Goal: Information Seeking & Learning: Learn about a topic

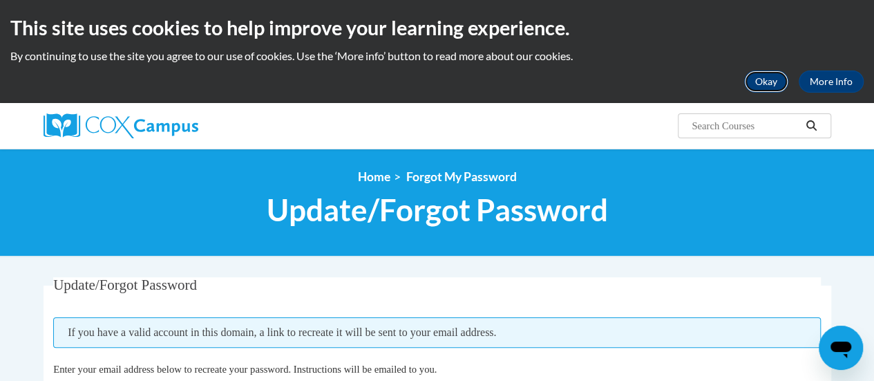
click at [763, 82] on button "Okay" at bounding box center [766, 81] width 44 height 22
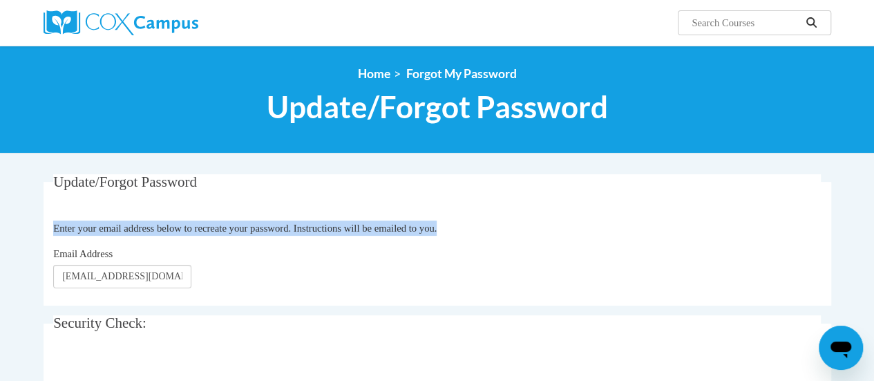
drag, startPoint x: 492, startPoint y: 216, endPoint x: 256, endPoint y: 196, distance: 237.2
click at [256, 196] on fieldset "Update/Forgot Password Enter your email address below to recreate your password…" at bounding box center [438, 239] width 788 height 131
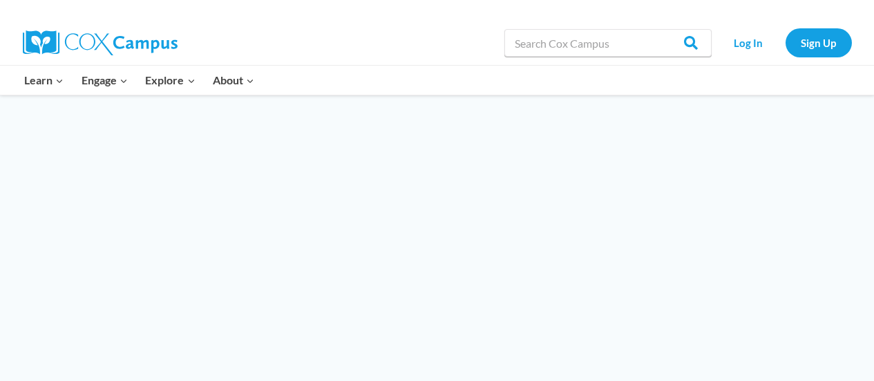
click at [495, 247] on div at bounding box center [437, 283] width 874 height 377
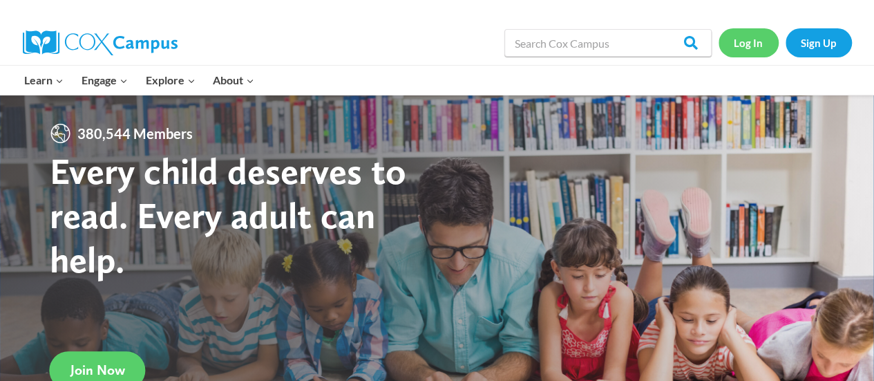
click at [752, 46] on link "Log In" at bounding box center [749, 42] width 60 height 28
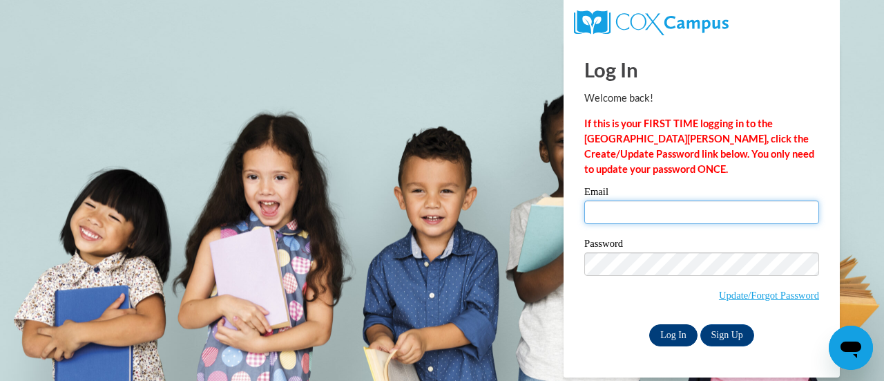
type input "[EMAIL_ADDRESS][DOMAIN_NAME]"
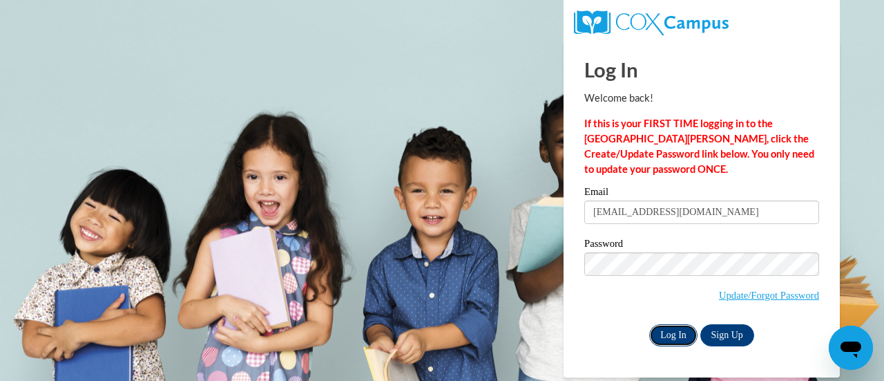
click at [671, 342] on input "Log In" at bounding box center [673, 335] width 48 height 22
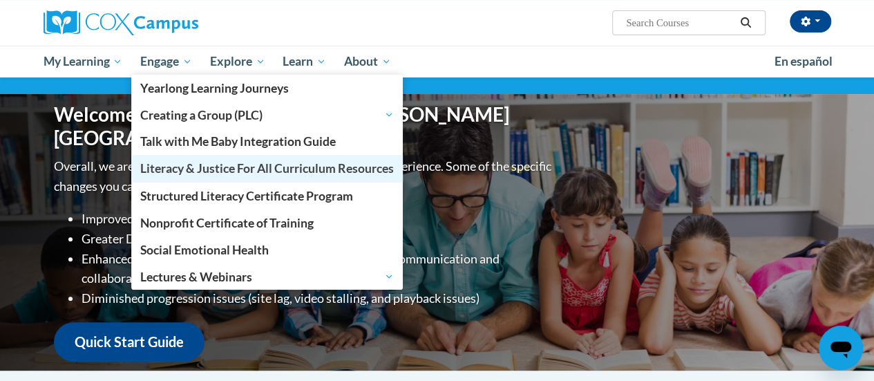
scroll to position [117, 0]
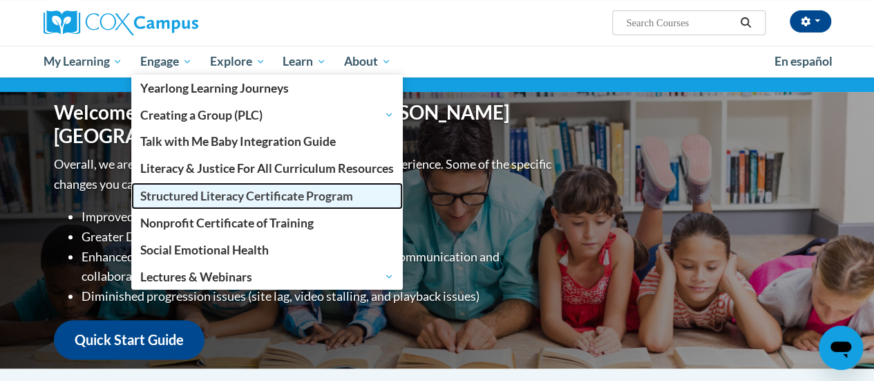
click at [200, 201] on span "Structured Literacy Certificate Program" at bounding box center [246, 196] width 213 height 15
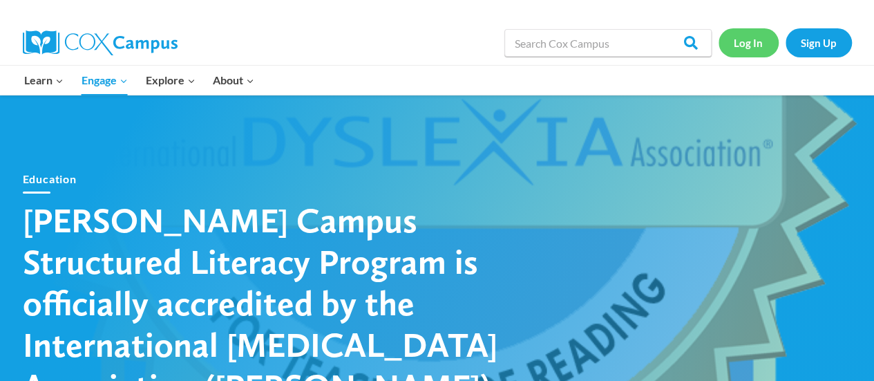
click at [751, 44] on link "Log In" at bounding box center [749, 42] width 60 height 28
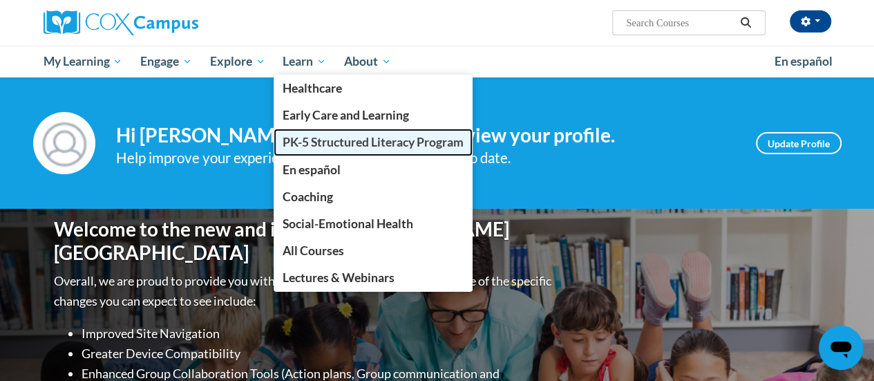
click at [319, 142] on span "PK-5 Structured Literacy Program" at bounding box center [373, 142] width 181 height 15
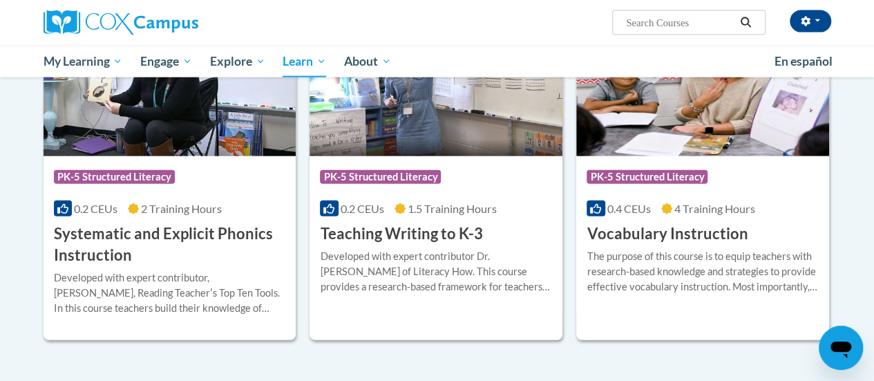
scroll to position [1609, 0]
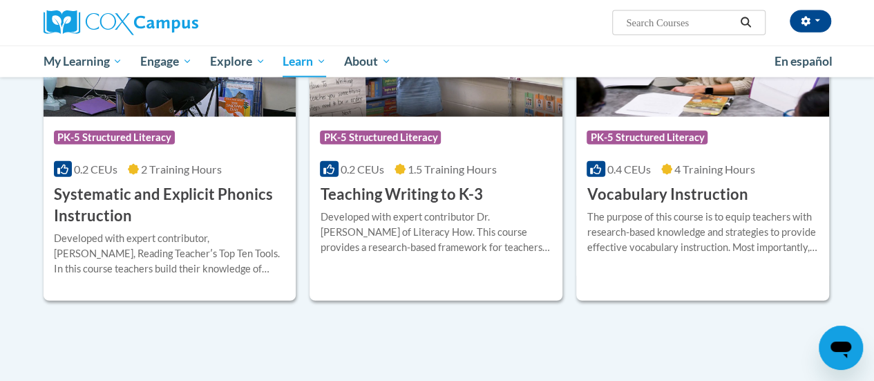
click at [764, 198] on div "Course Category: PK-5 Structured Literacy 0.4 CEUs 4 Training Hours COURSE Voca…" at bounding box center [702, 161] width 253 height 88
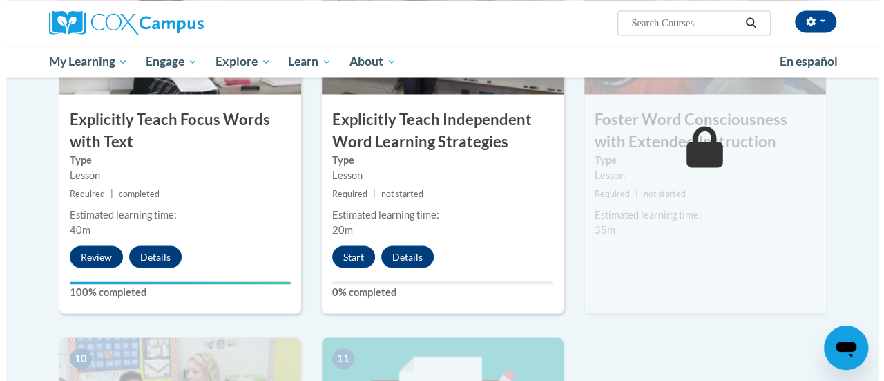
scroll to position [1184, 0]
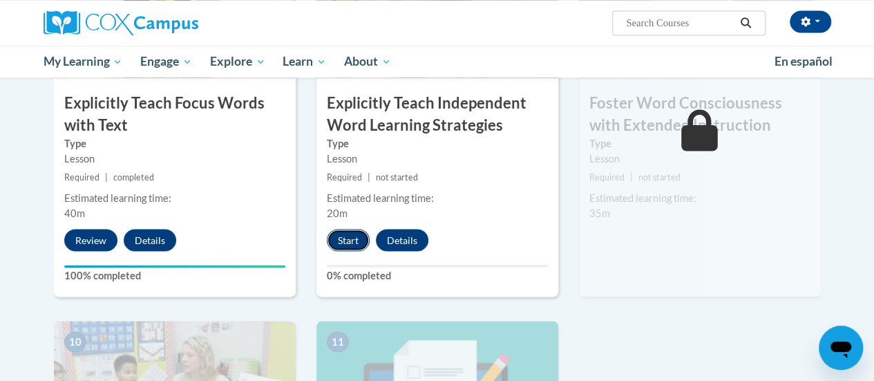
click at [353, 236] on button "Start" at bounding box center [348, 240] width 43 height 22
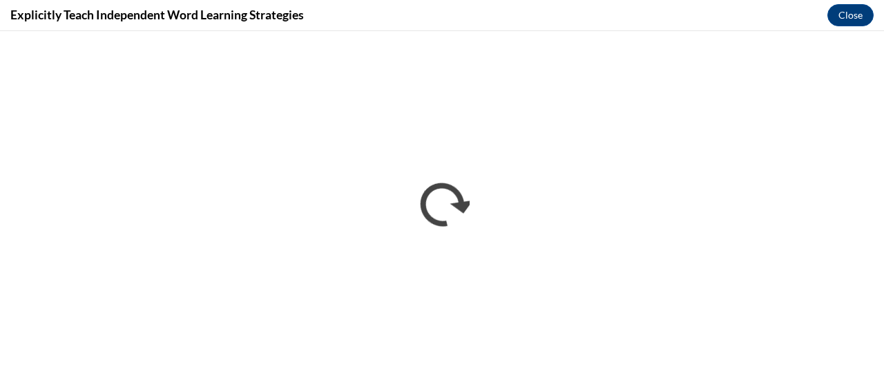
scroll to position [0, 0]
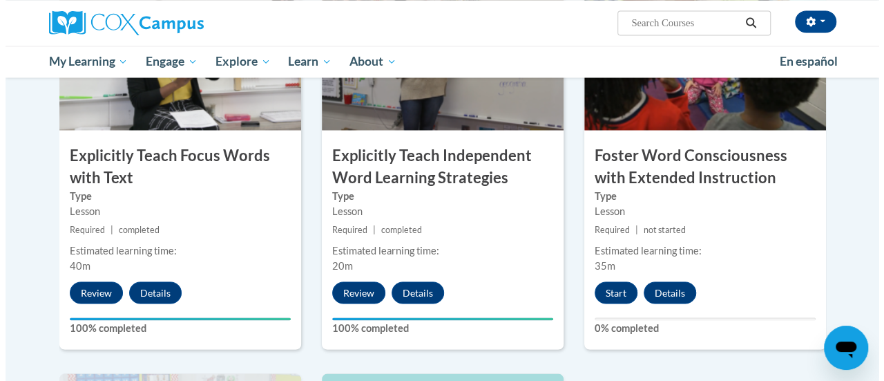
scroll to position [1150, 0]
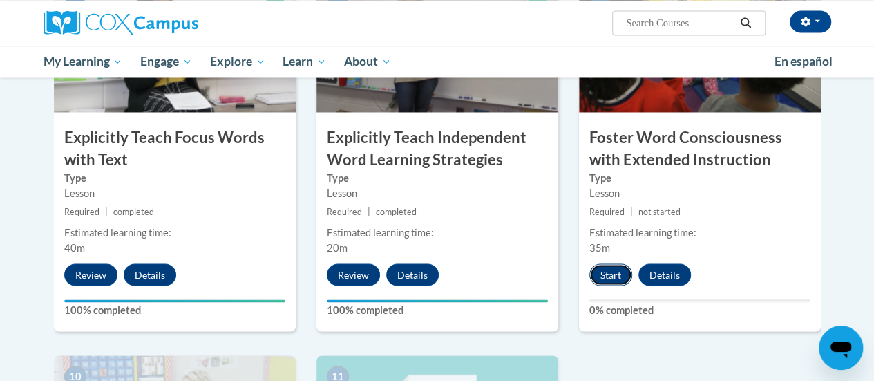
click at [607, 270] on button "Start" at bounding box center [610, 274] width 43 height 22
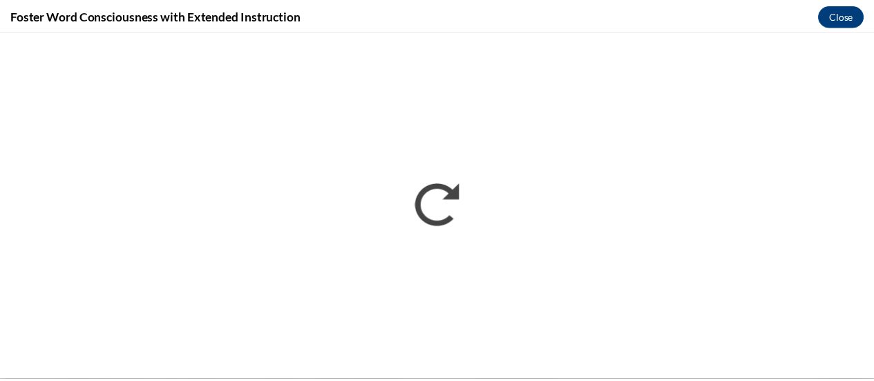
scroll to position [0, 0]
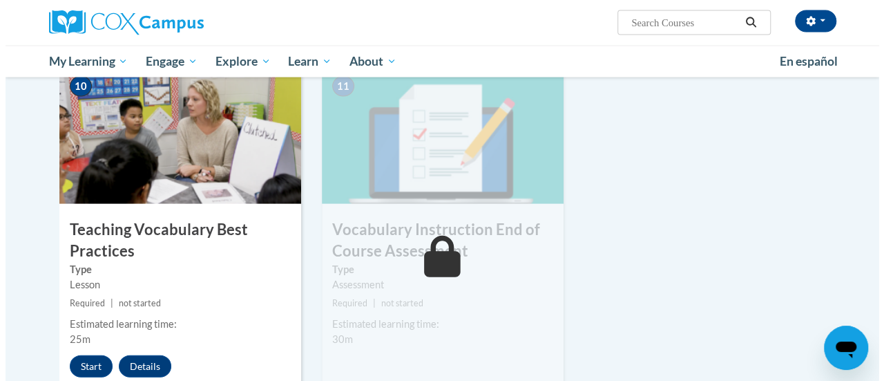
scroll to position [1523, 0]
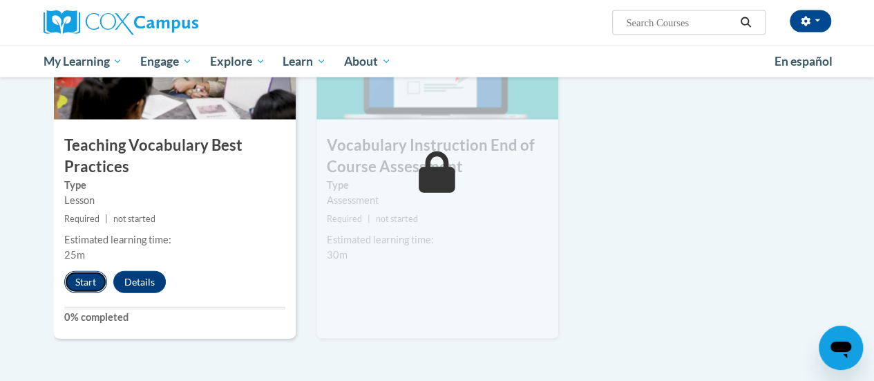
click at [73, 283] on button "Start" at bounding box center [85, 282] width 43 height 22
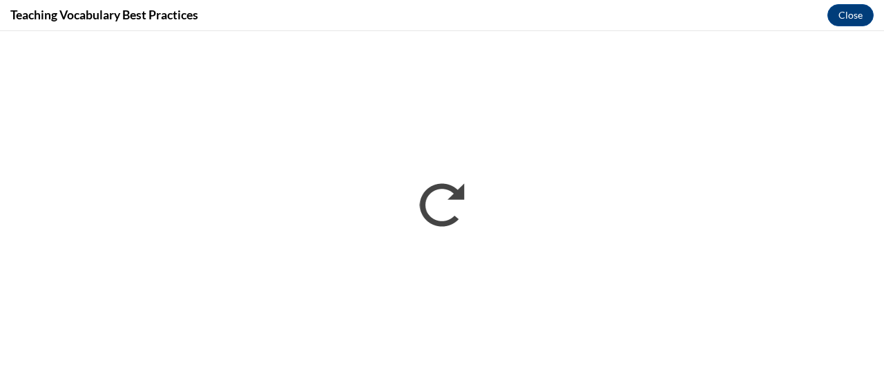
scroll to position [0, 0]
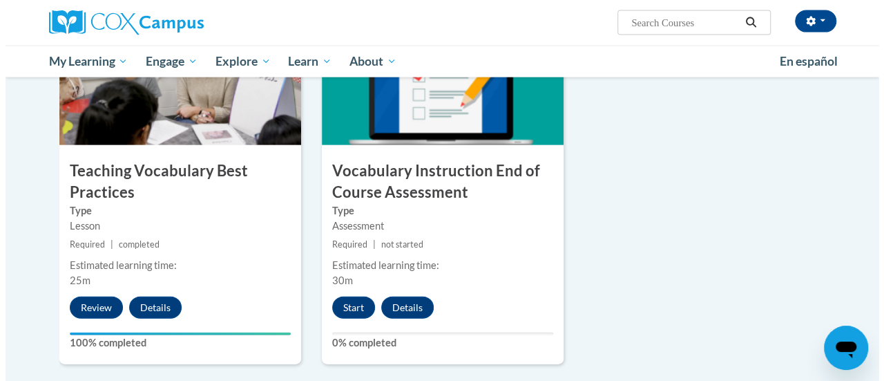
scroll to position [1499, 0]
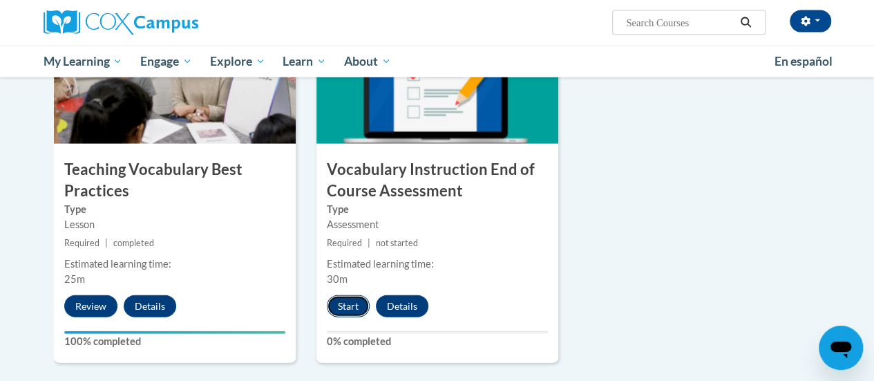
click at [343, 305] on button "Start" at bounding box center [348, 306] width 43 height 22
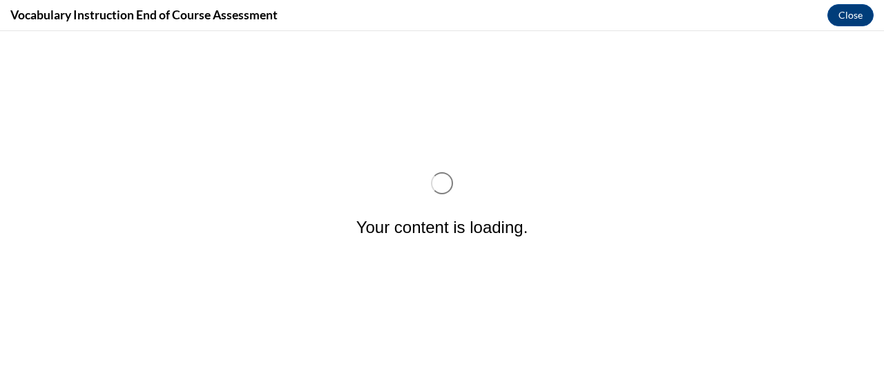
scroll to position [0, 0]
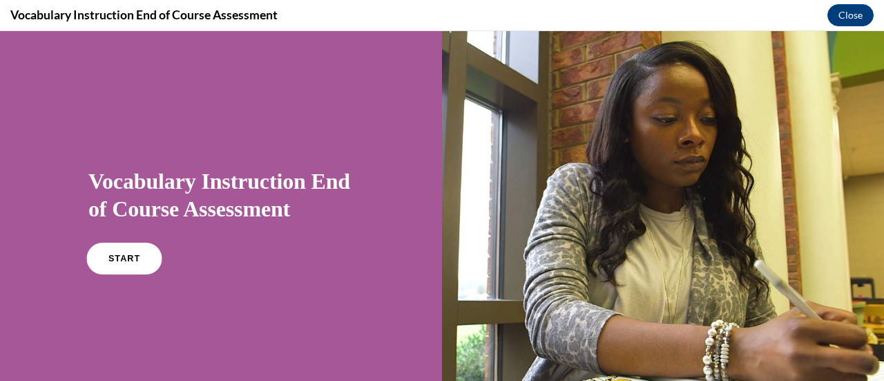
click at [123, 257] on span "START" at bounding box center [124, 259] width 32 height 10
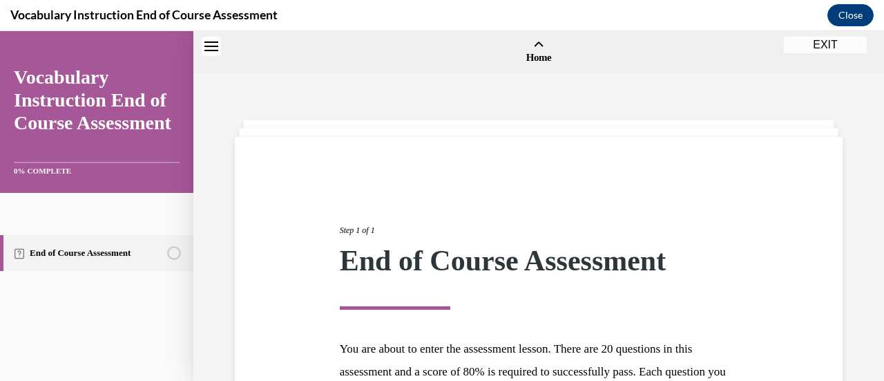
scroll to position [43, 0]
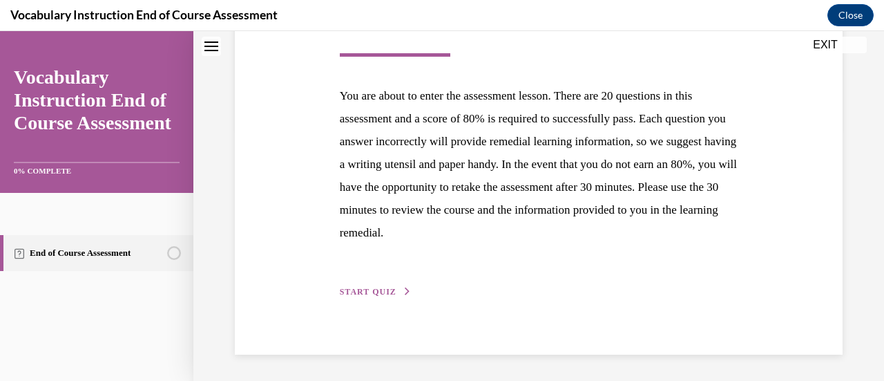
click at [383, 293] on span "START QUIZ" at bounding box center [368, 292] width 57 height 10
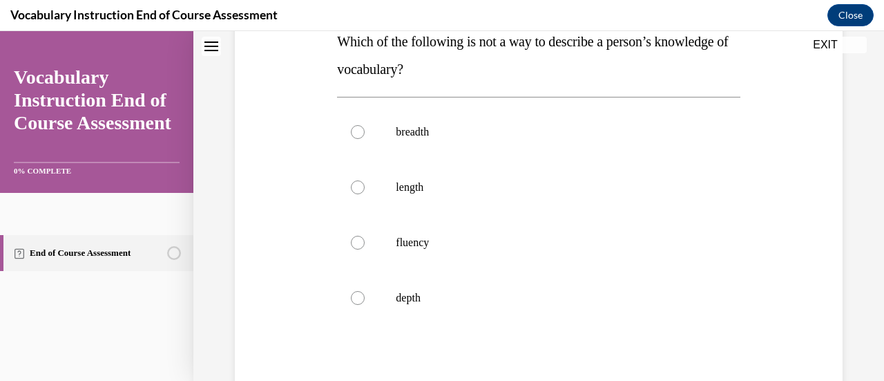
scroll to position [230, 0]
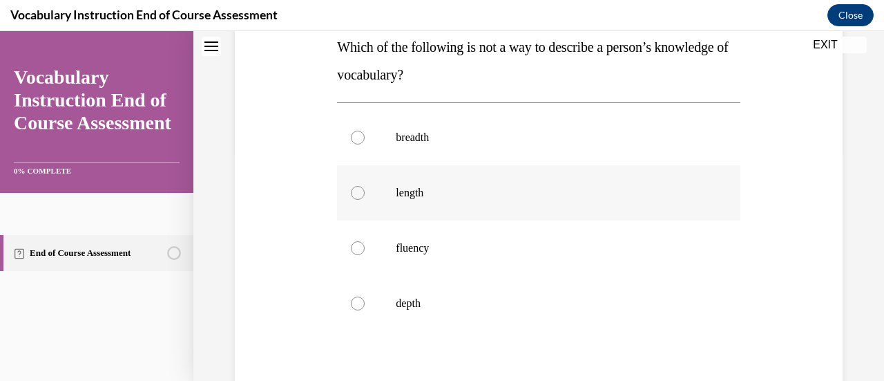
click at [416, 187] on p "length" at bounding box center [551, 193] width 310 height 14
click at [365, 187] on input "length" at bounding box center [358, 193] width 14 height 14
radio input "true"
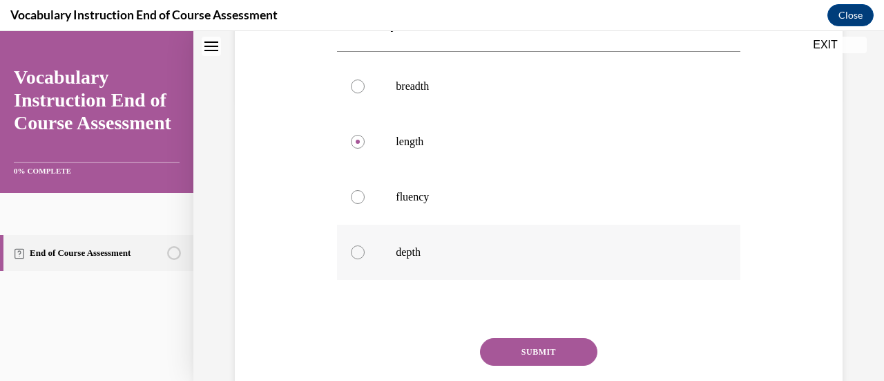
scroll to position [337, 0]
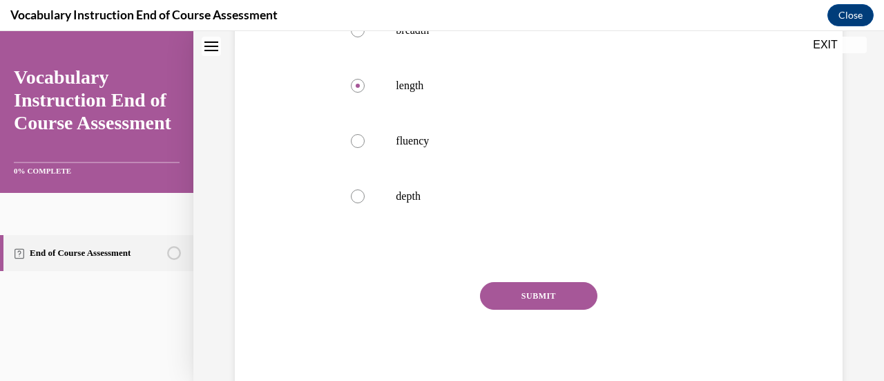
click at [551, 301] on button "SUBMIT" at bounding box center [538, 296] width 117 height 28
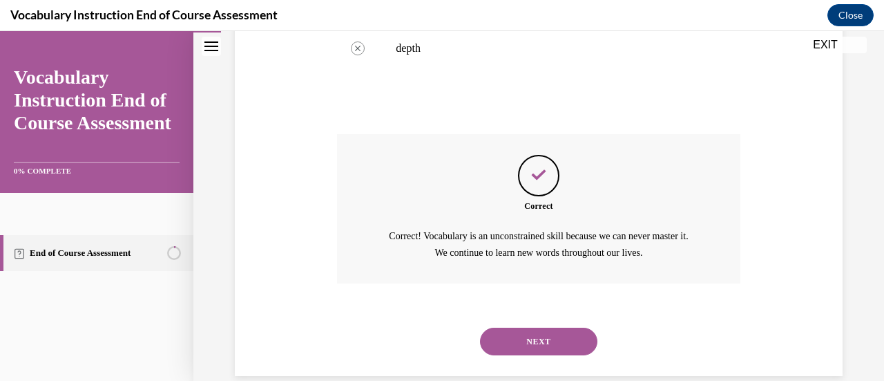
scroll to position [506, 0]
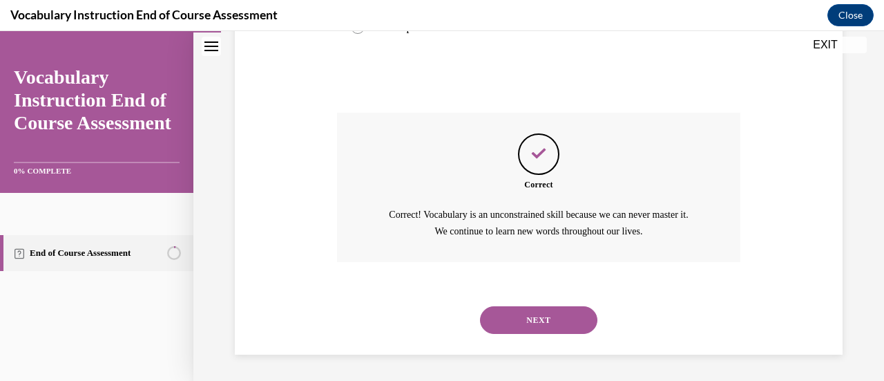
click at [550, 314] on button "NEXT" at bounding box center [538, 320] width 117 height 28
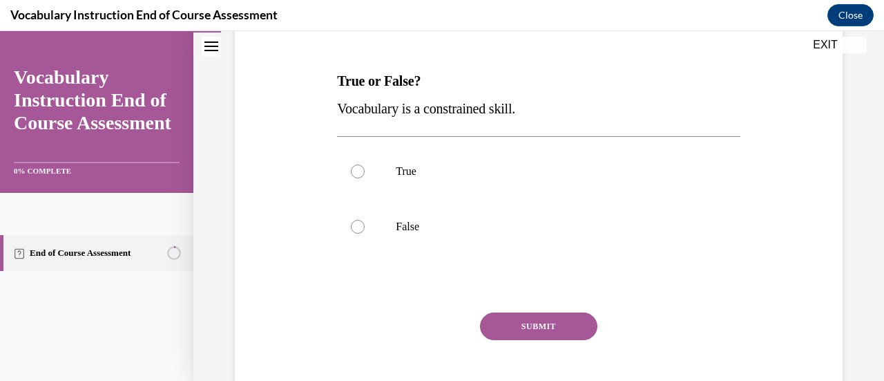
scroll to position [199, 0]
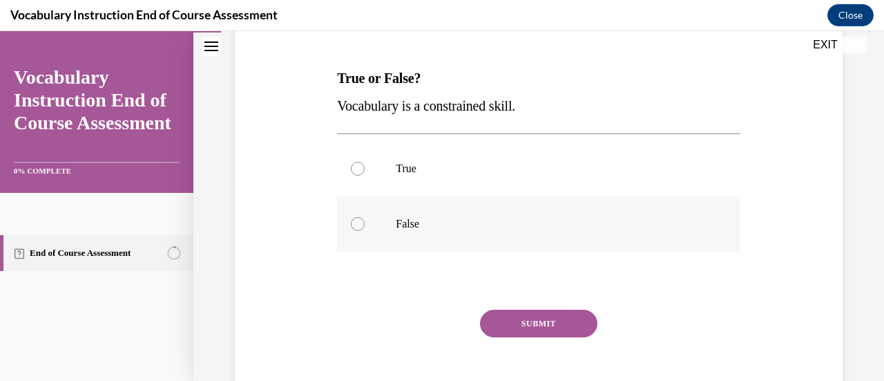
click at [391, 227] on label "False" at bounding box center [538, 223] width 403 height 55
click at [365, 227] on input "False" at bounding box center [358, 224] width 14 height 14
radio input "true"
click at [524, 325] on button "SUBMIT" at bounding box center [538, 324] width 117 height 28
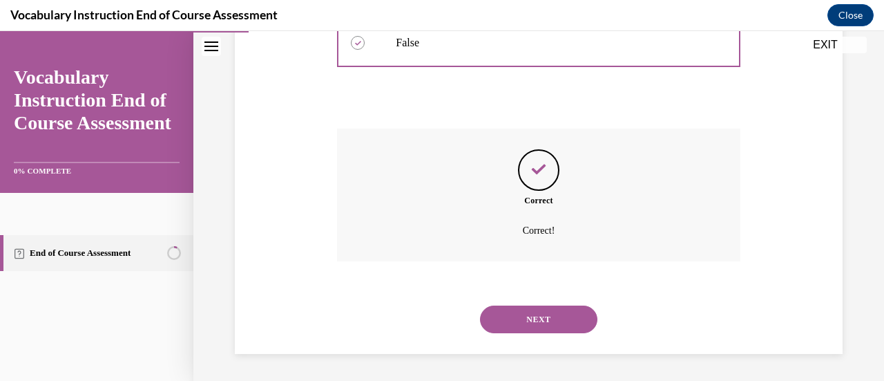
click at [524, 325] on button "NEXT" at bounding box center [538, 319] width 117 height 28
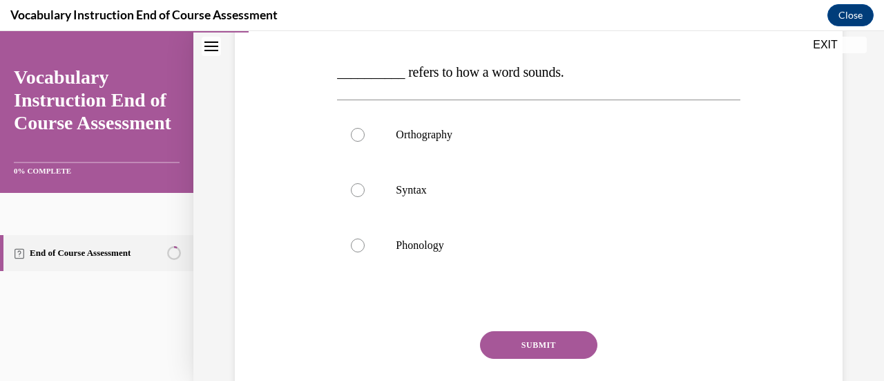
scroll to position [209, 0]
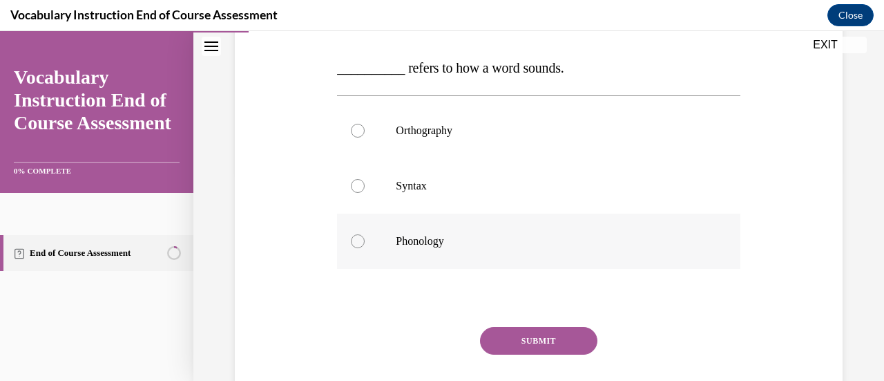
click at [435, 255] on label "Phonology" at bounding box center [538, 240] width 403 height 55
click at [365, 248] on input "Phonology" at bounding box center [358, 241] width 14 height 14
radio input "true"
click at [548, 337] on button "SUBMIT" at bounding box center [538, 341] width 117 height 28
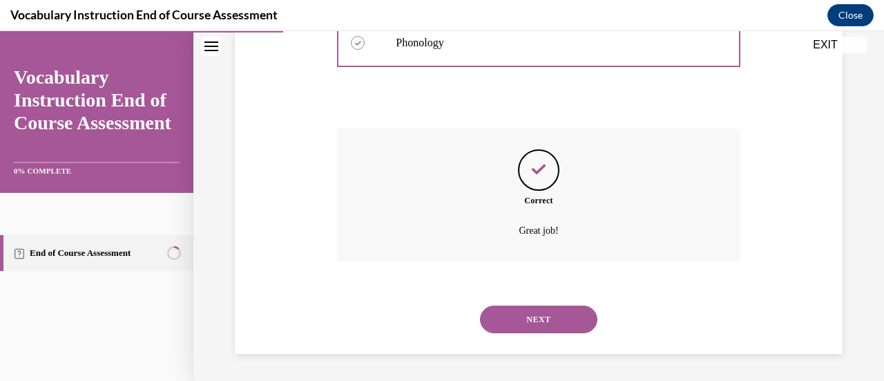
click at [542, 330] on button "NEXT" at bounding box center [538, 319] width 117 height 28
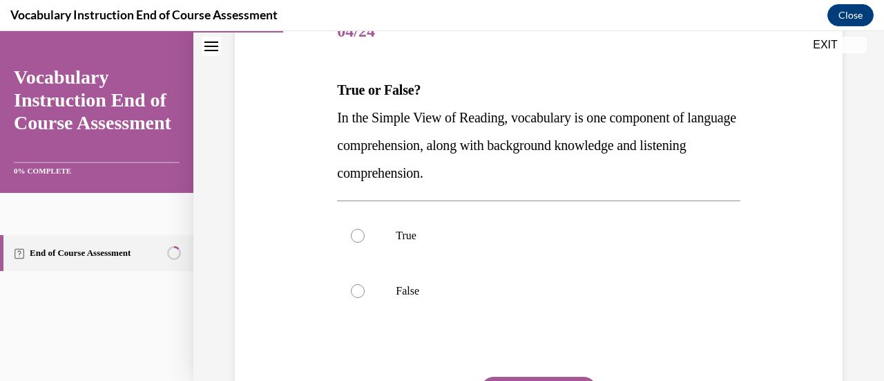
scroll to position [195, 0]
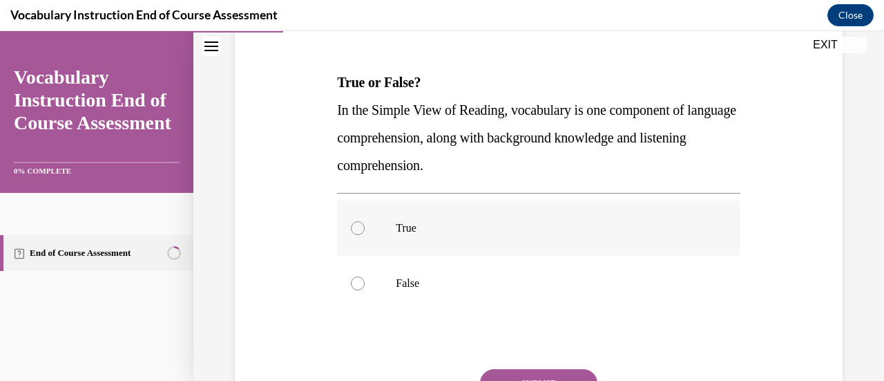
click at [419, 233] on p "True" at bounding box center [551, 228] width 310 height 14
click at [365, 233] on input "True" at bounding box center [358, 228] width 14 height 14
radio input "true"
click at [511, 370] on button "SUBMIT" at bounding box center [538, 383] width 117 height 28
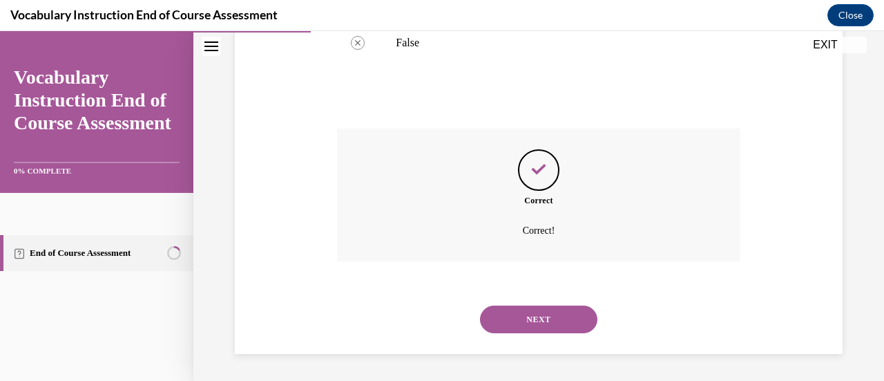
click at [528, 324] on button "NEXT" at bounding box center [538, 319] width 117 height 28
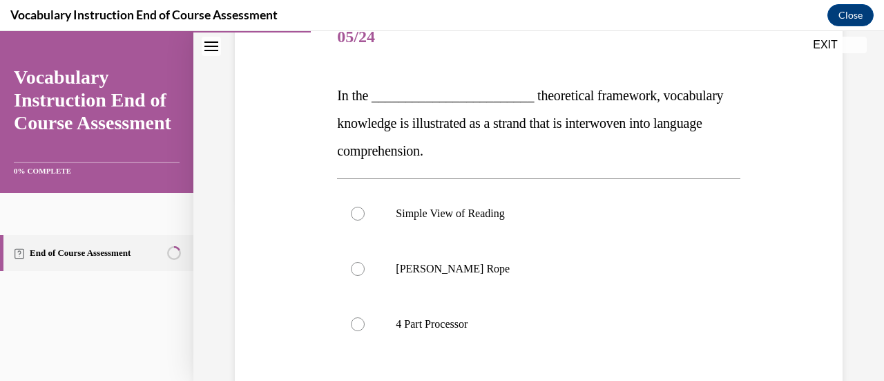
scroll to position [184, 0]
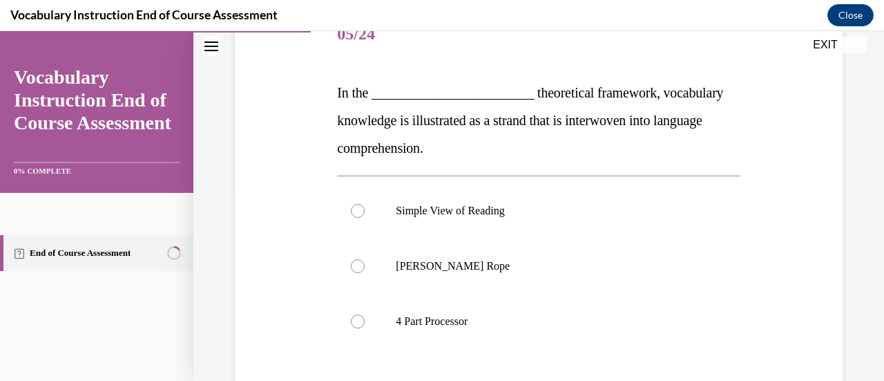
click at [528, 324] on p "4 Part Processor" at bounding box center [551, 321] width 310 height 14
click at [365, 324] on input "4 Part Processor" at bounding box center [358, 321] width 14 height 14
radio input "true"
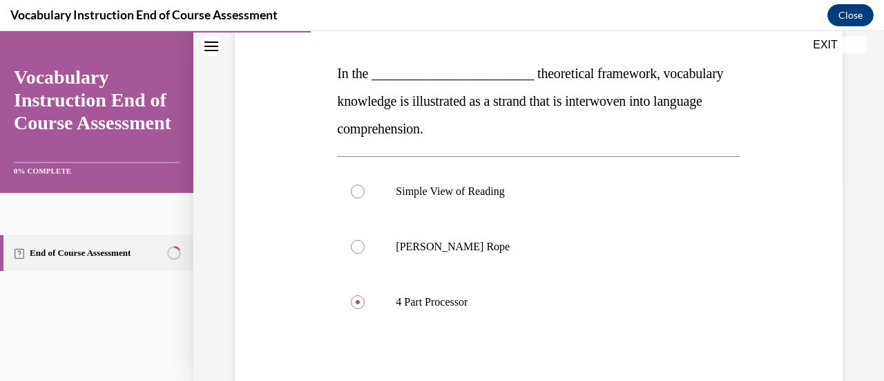
scroll to position [209, 0]
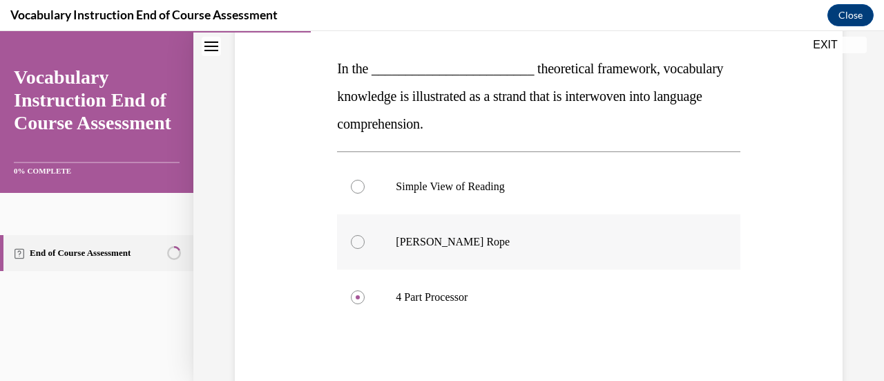
click at [458, 231] on label "Scarborough's Rope" at bounding box center [538, 241] width 403 height 55
click at [365, 235] on input "Scarborough's Rope" at bounding box center [358, 242] width 14 height 14
radio input "true"
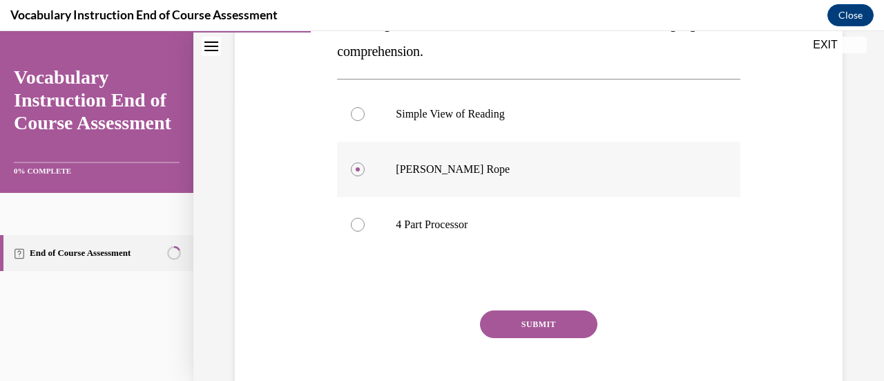
scroll to position [310, 0]
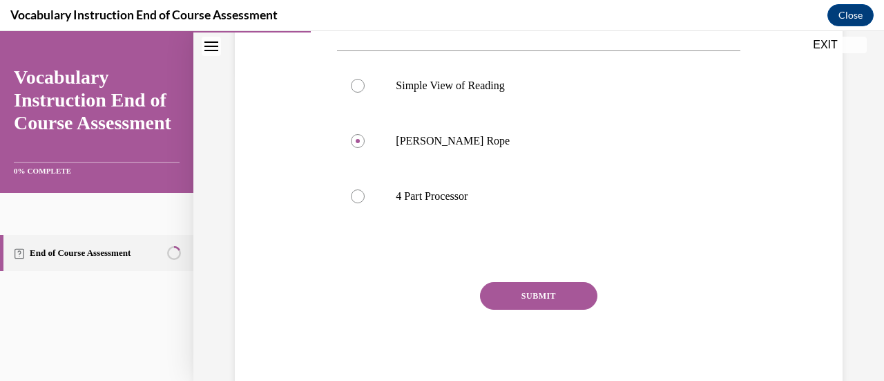
click at [525, 301] on button "SUBMIT" at bounding box center [538, 296] width 117 height 28
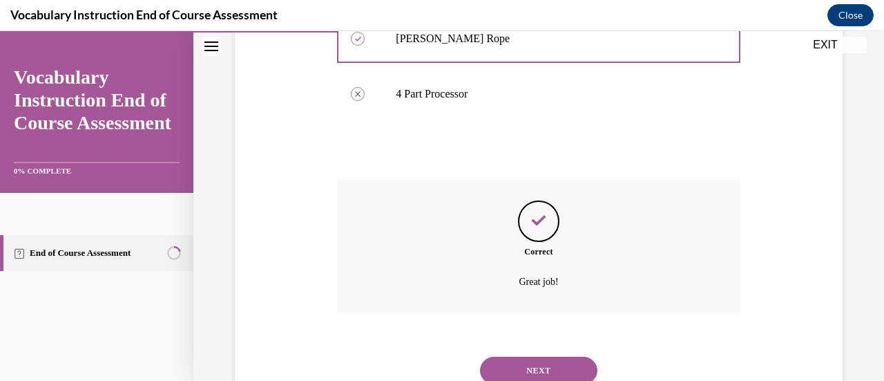
scroll to position [463, 0]
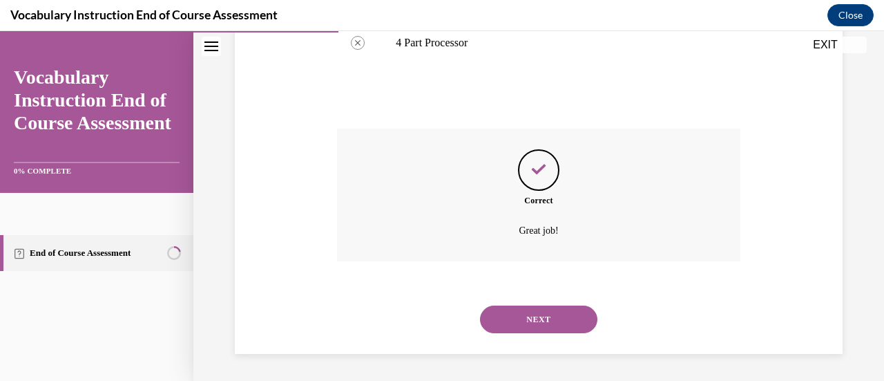
click at [527, 324] on button "NEXT" at bounding box center [538, 319] width 117 height 28
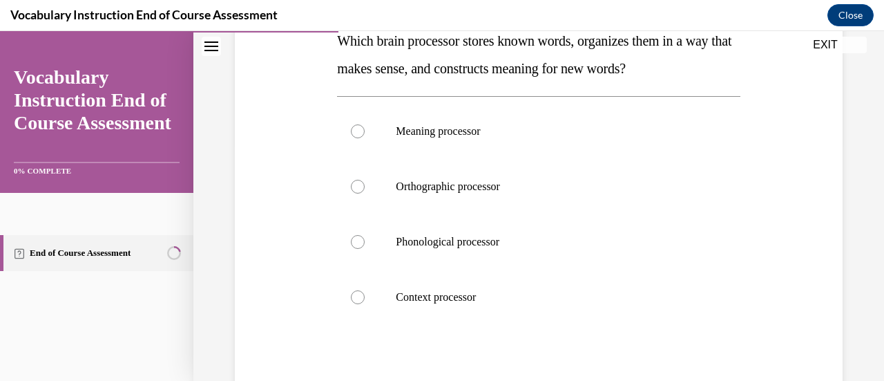
scroll to position [237, 0]
click at [431, 137] on label "Meaning processor" at bounding box center [538, 130] width 403 height 55
click at [365, 137] on input "Meaning processor" at bounding box center [358, 131] width 14 height 14
radio input "true"
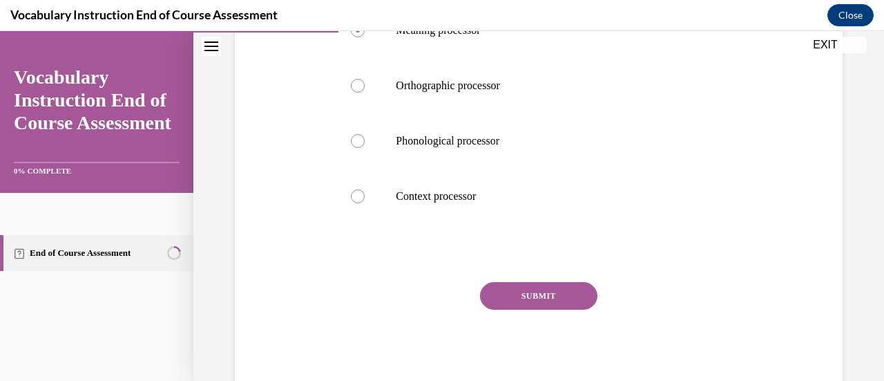
click at [515, 295] on button "SUBMIT" at bounding box center [538, 296] width 117 height 28
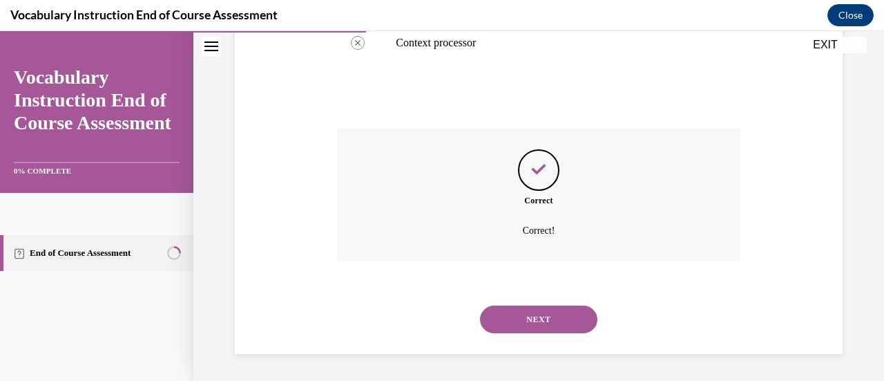
click at [526, 324] on button "NEXT" at bounding box center [538, 319] width 117 height 28
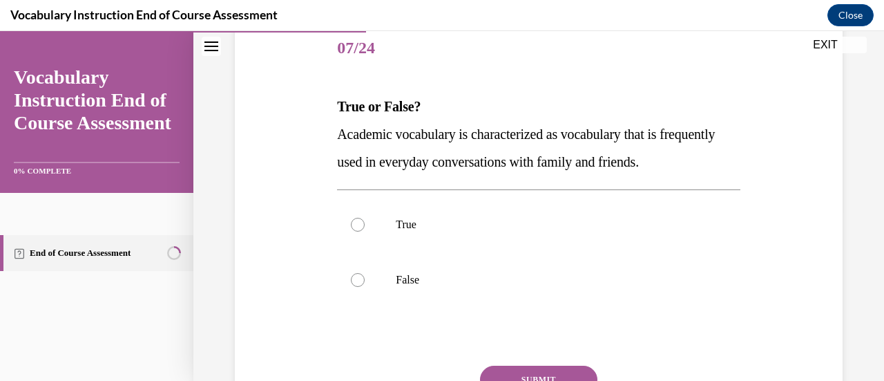
scroll to position [184, 0]
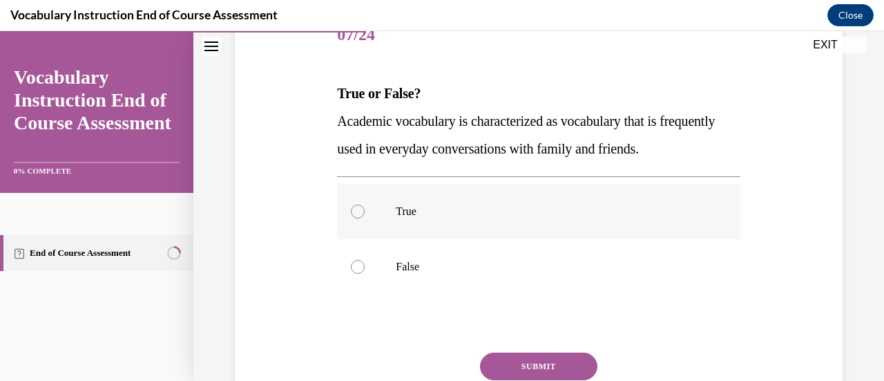
click at [418, 216] on p "True" at bounding box center [551, 211] width 310 height 14
click at [365, 216] on input "True" at bounding box center [358, 211] width 14 height 14
radio input "true"
click at [531, 364] on button "SUBMIT" at bounding box center [538, 366] width 117 height 28
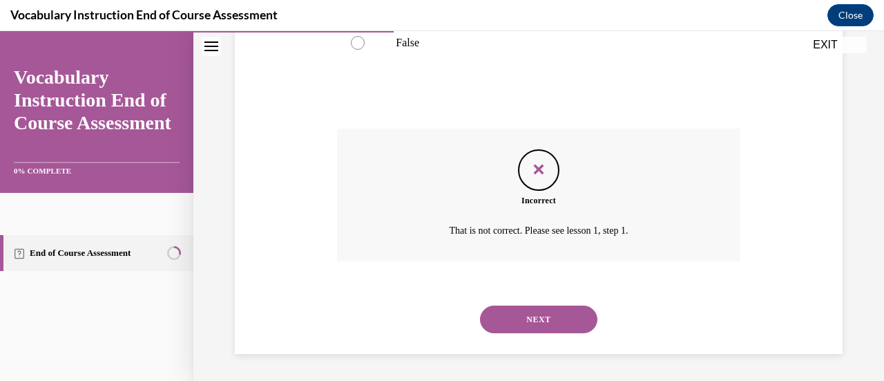
click at [541, 316] on button "NEXT" at bounding box center [538, 319] width 117 height 28
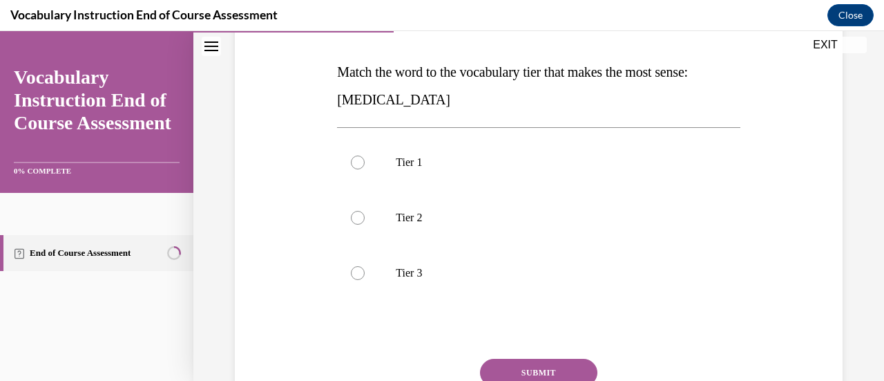
scroll to position [204, 0]
click at [415, 260] on label "Tier 3" at bounding box center [538, 273] width 403 height 55
click at [365, 267] on input "Tier 3" at bounding box center [358, 274] width 14 height 14
radio input "true"
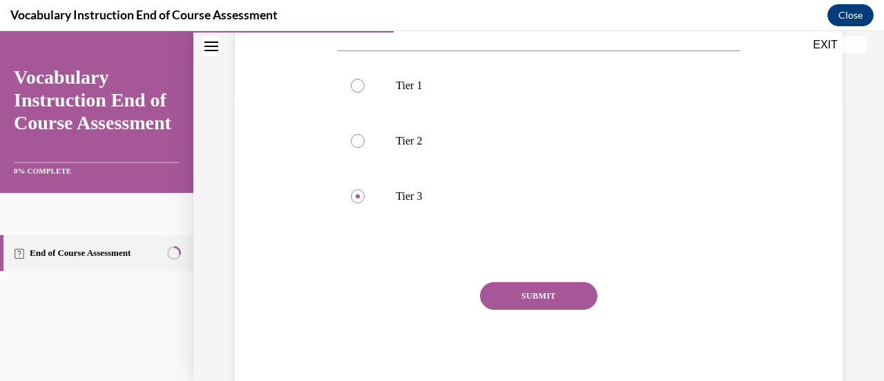
click at [535, 298] on button "SUBMIT" at bounding box center [538, 296] width 117 height 28
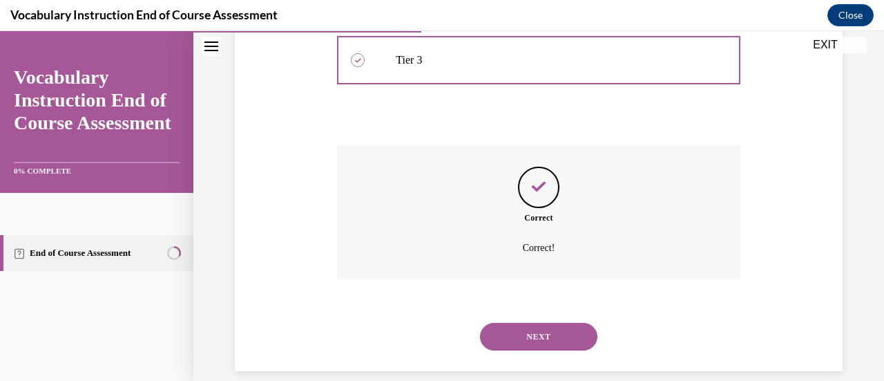
click at [546, 336] on button "NEXT" at bounding box center [538, 337] width 117 height 28
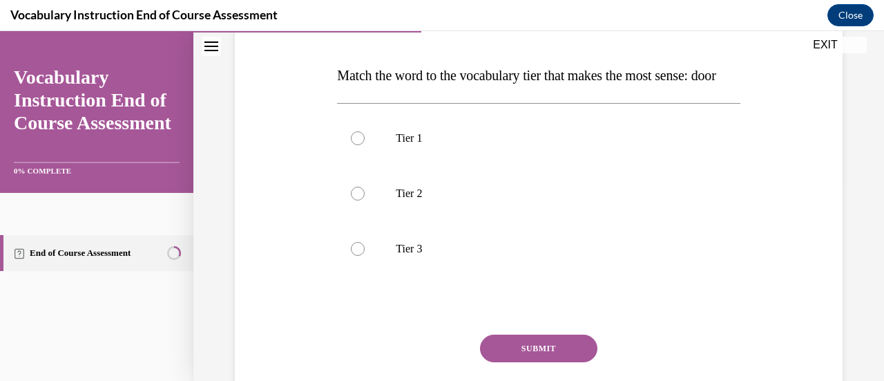
scroll to position [205, 0]
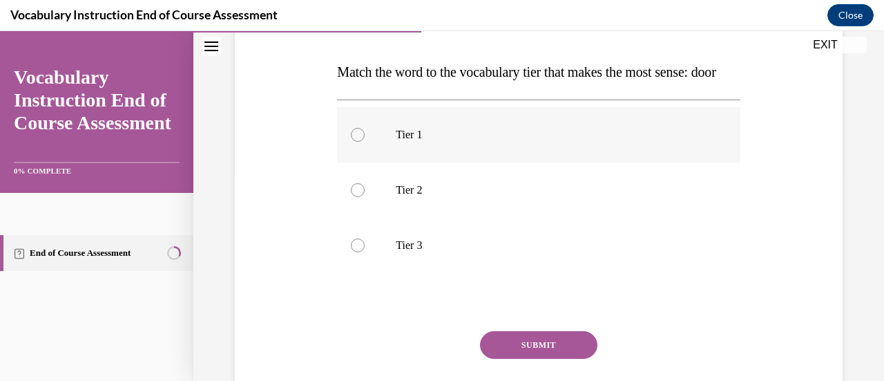
click at [409, 142] on p "Tier 1" at bounding box center [551, 135] width 310 height 14
click at [365, 142] on input "Tier 1" at bounding box center [358, 135] width 14 height 14
radio input "true"
click at [525, 359] on button "SUBMIT" at bounding box center [538, 345] width 117 height 28
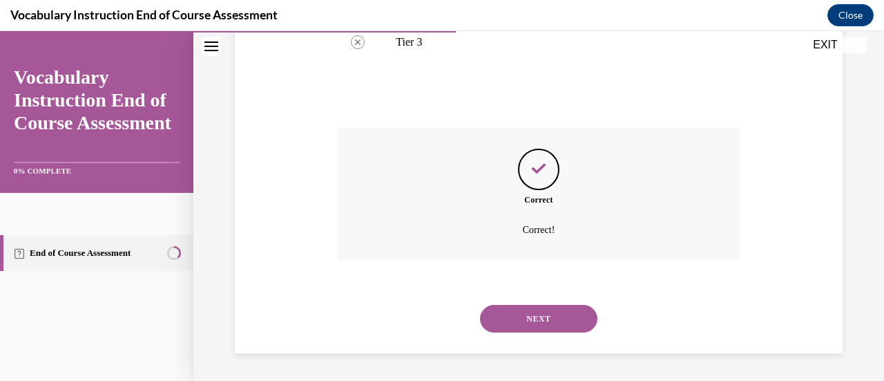
click at [533, 320] on button "NEXT" at bounding box center [538, 319] width 117 height 28
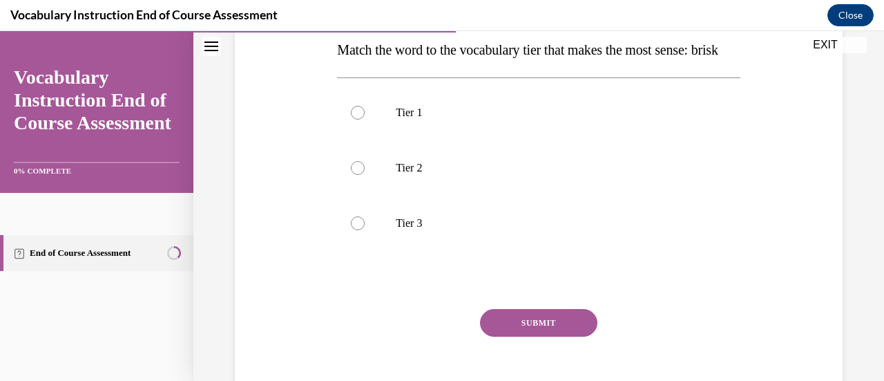
scroll to position [231, 0]
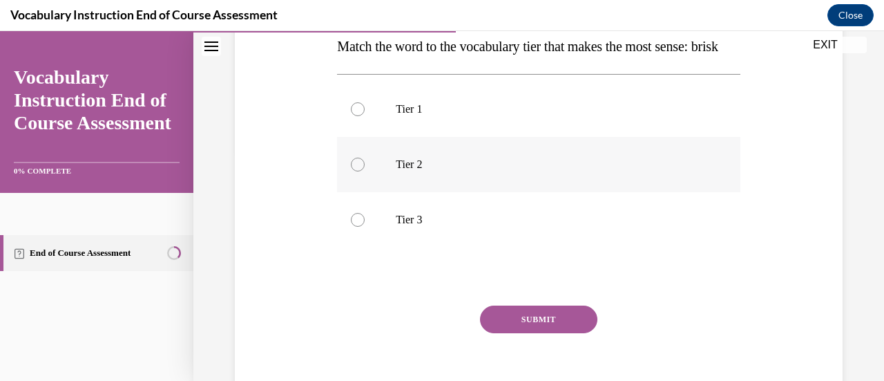
click at [416, 171] on p "Tier 2" at bounding box center [551, 165] width 310 height 14
click at [365, 171] on input "Tier 2" at bounding box center [358, 165] width 14 height 14
radio input "true"
click at [531, 333] on button "SUBMIT" at bounding box center [538, 319] width 117 height 28
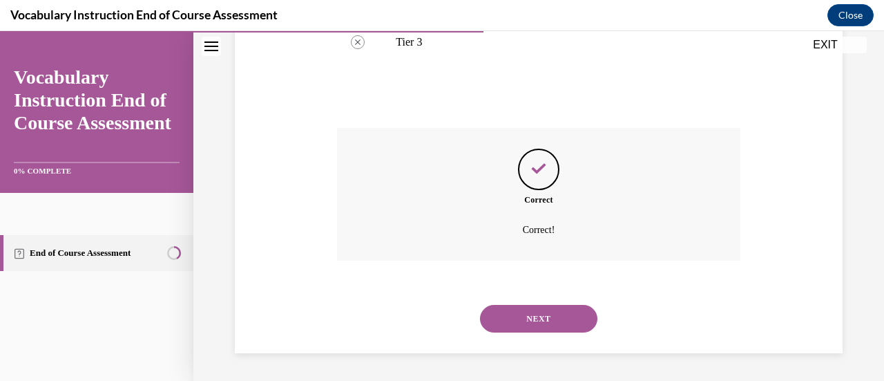
click at [529, 332] on button "NEXT" at bounding box center [538, 319] width 117 height 28
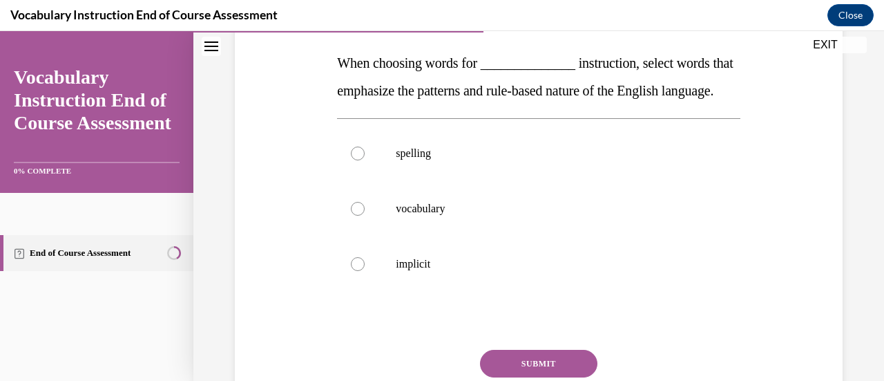
scroll to position [218, 0]
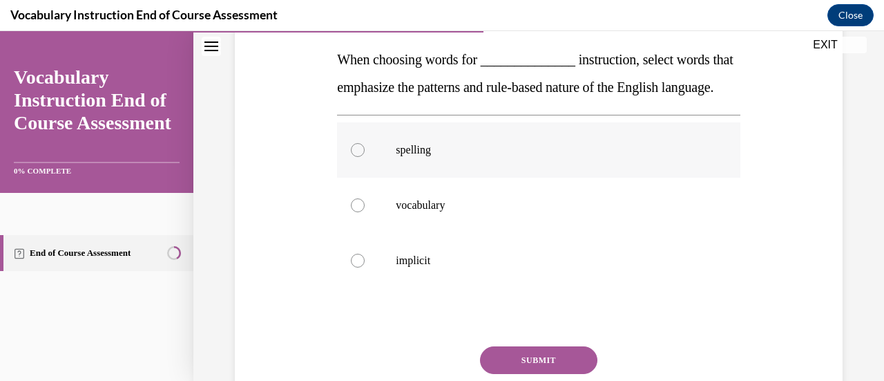
click at [421, 157] on p "spelling" at bounding box center [551, 150] width 310 height 14
click at [365, 157] on input "spelling" at bounding box center [358, 150] width 14 height 14
radio input "true"
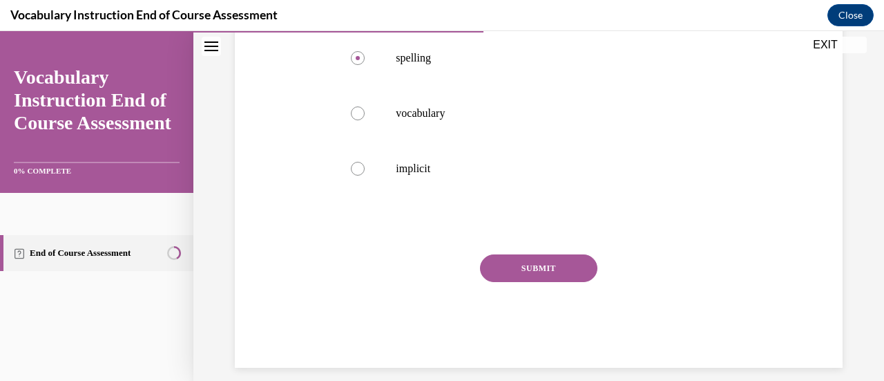
click at [533, 282] on button "SUBMIT" at bounding box center [538, 268] width 117 height 28
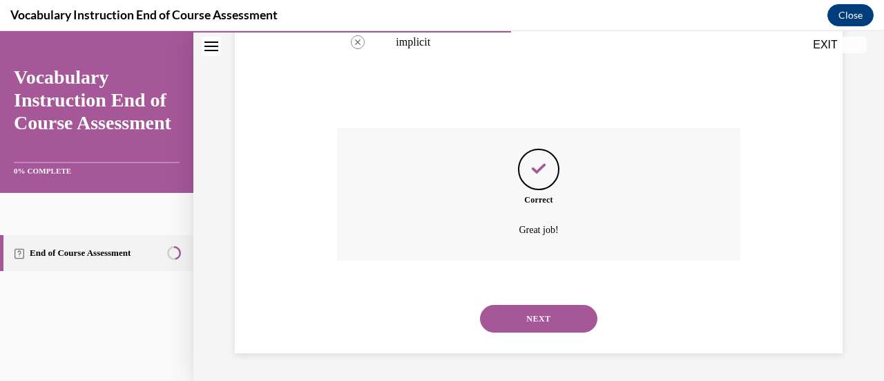
scroll to position [463, 0]
click at [533, 327] on button "NEXT" at bounding box center [538, 319] width 117 height 28
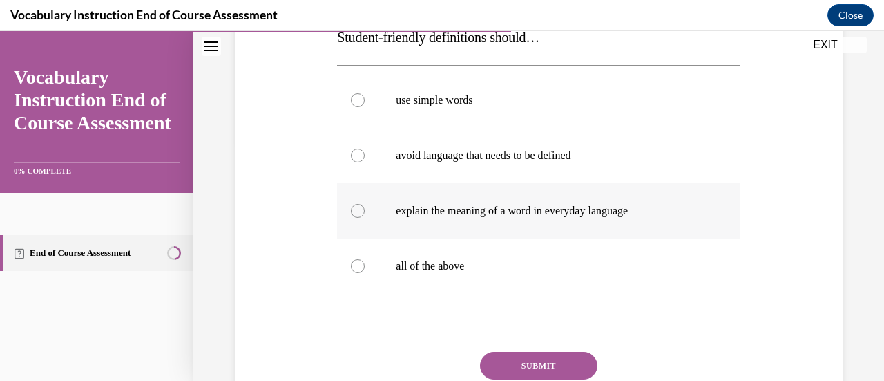
scroll to position [247, 0]
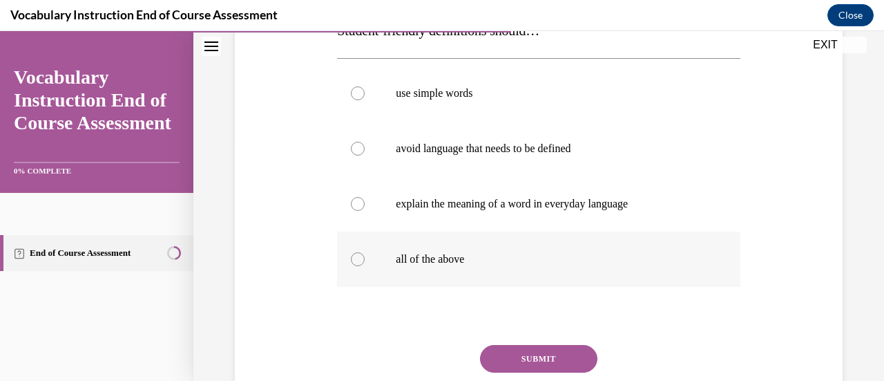
click at [455, 259] on p "all of the above" at bounding box center [551, 259] width 310 height 14
click at [365, 259] on input "all of the above" at bounding box center [358, 259] width 14 height 14
radio input "true"
click at [550, 363] on button "SUBMIT" at bounding box center [538, 359] width 117 height 28
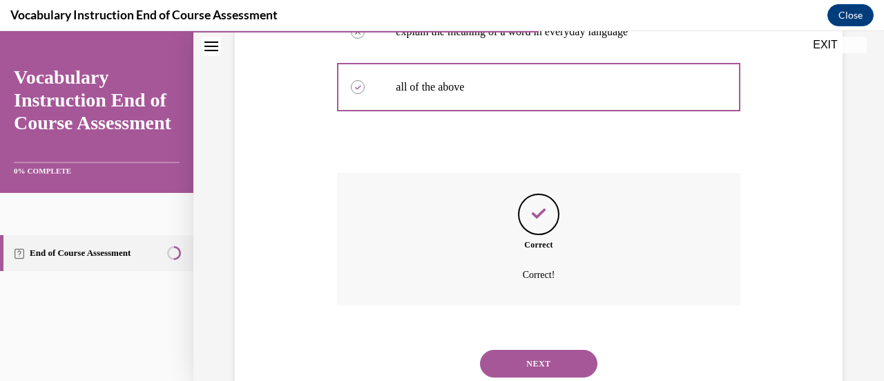
scroll to position [463, 0]
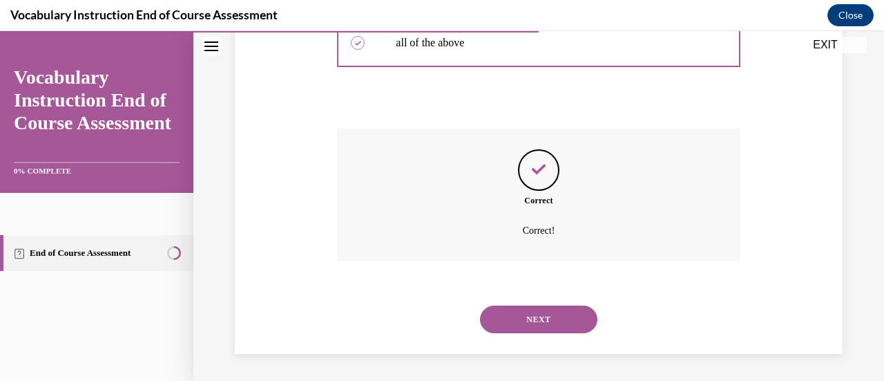
click at [535, 318] on button "NEXT" at bounding box center [538, 319] width 117 height 28
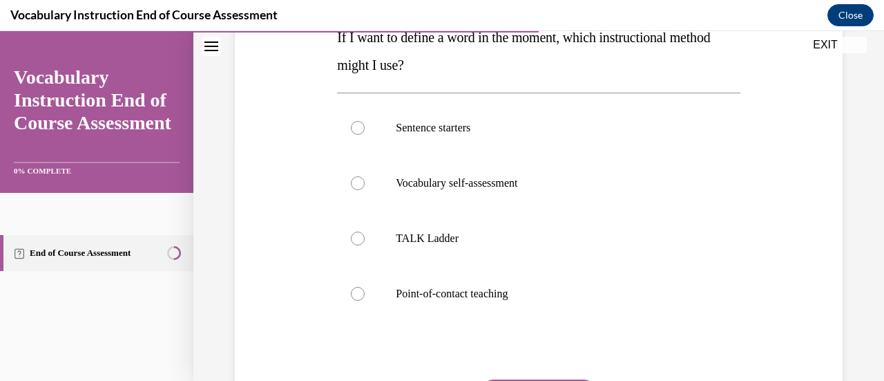
scroll to position [240, 0]
click at [467, 287] on p "Point-of-contact teaching" at bounding box center [551, 293] width 310 height 14
click at [365, 287] on input "Point-of-contact teaching" at bounding box center [358, 293] width 14 height 14
radio input "true"
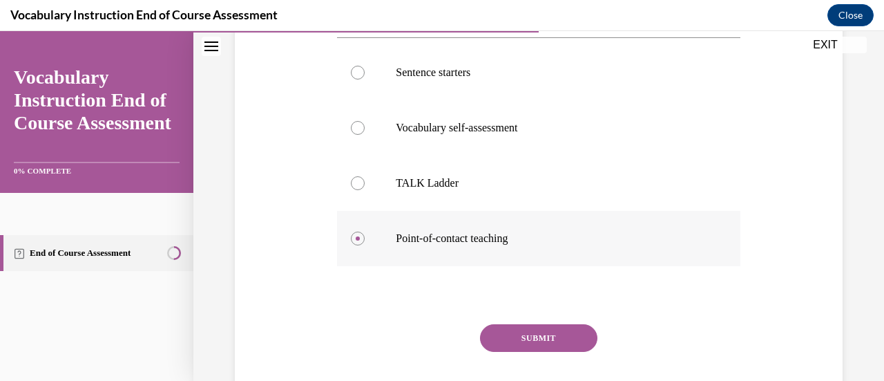
scroll to position [299, 0]
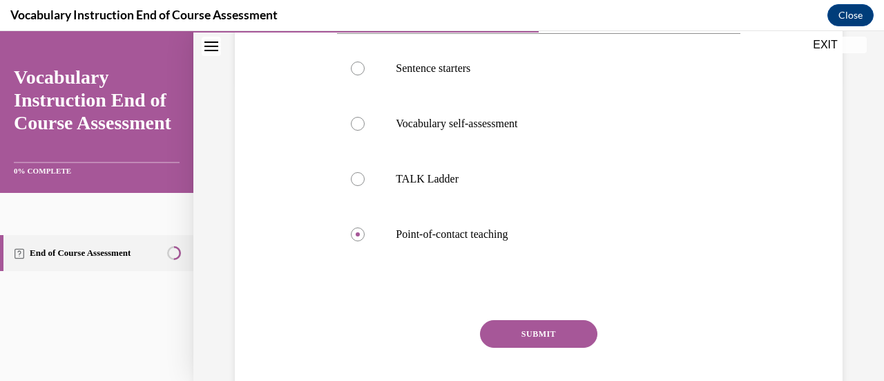
click at [521, 335] on button "SUBMIT" at bounding box center [538, 334] width 117 height 28
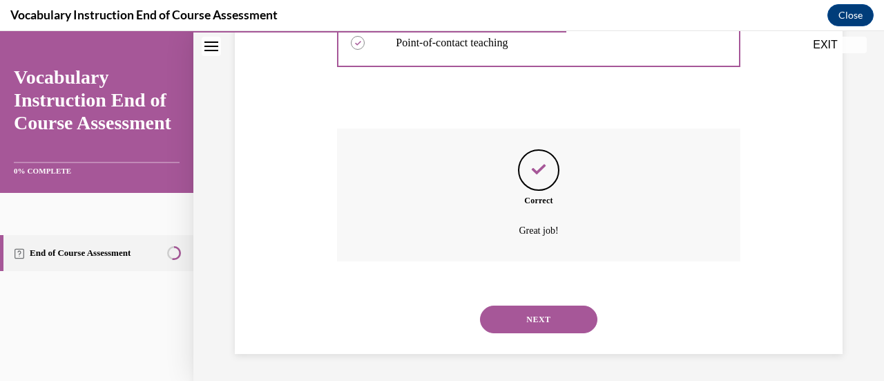
click at [533, 325] on button "NEXT" at bounding box center [538, 319] width 117 height 28
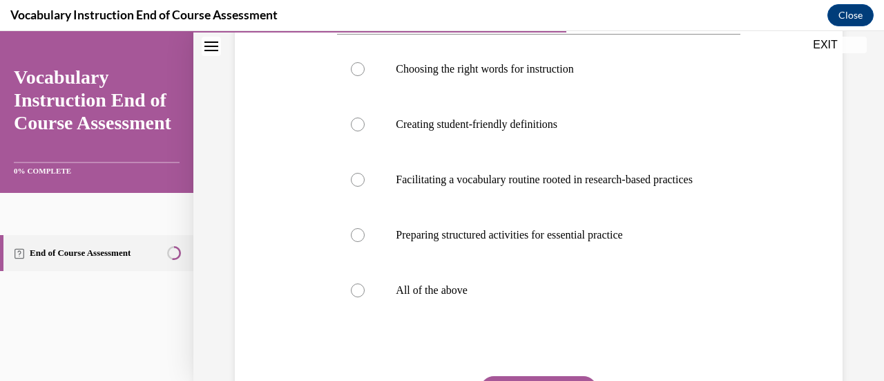
scroll to position [276, 0]
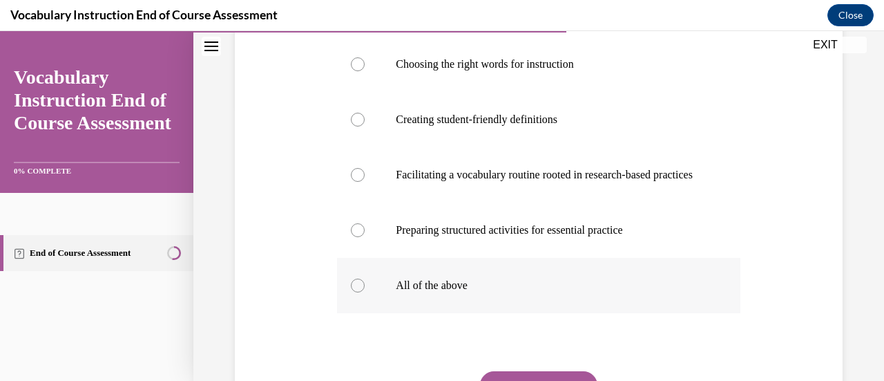
click at [441, 313] on label "All of the above" at bounding box center [538, 285] width 403 height 55
click at [365, 292] on input "All of the above" at bounding box center [358, 285] width 14 height 14
radio input "true"
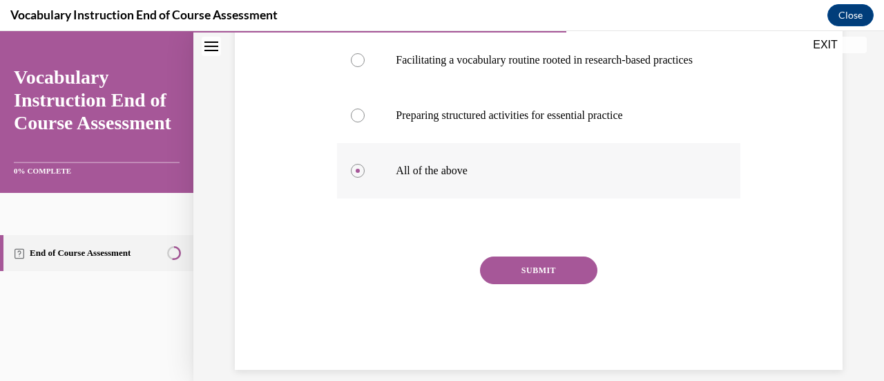
scroll to position [393, 0]
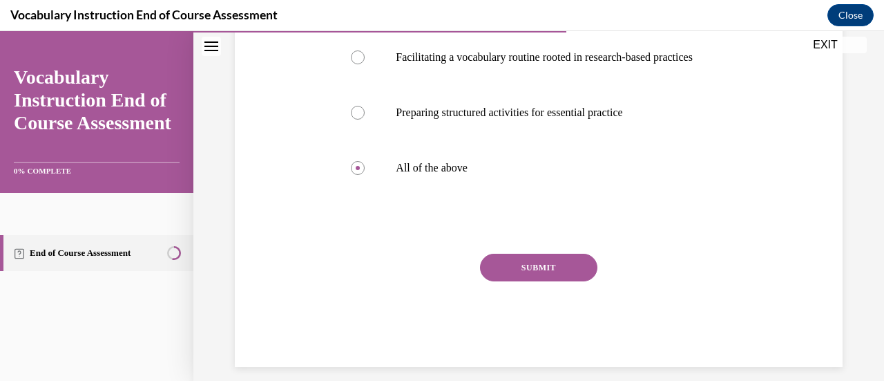
click at [524, 281] on button "SUBMIT" at bounding box center [538, 268] width 117 height 28
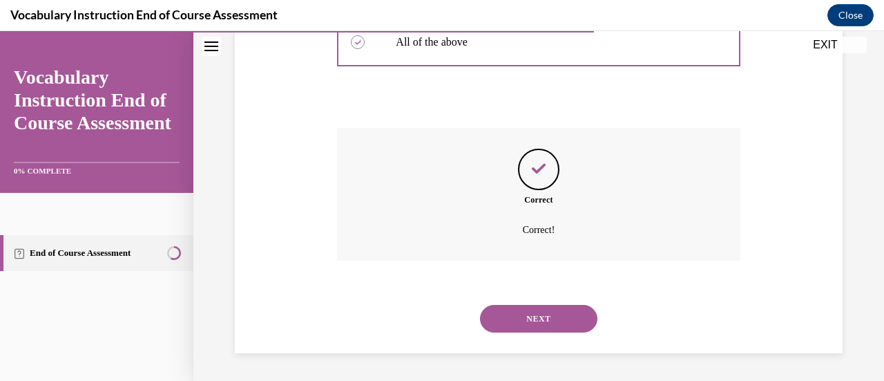
scroll to position [560, 0]
click at [538, 318] on button "NEXT" at bounding box center [538, 319] width 117 height 28
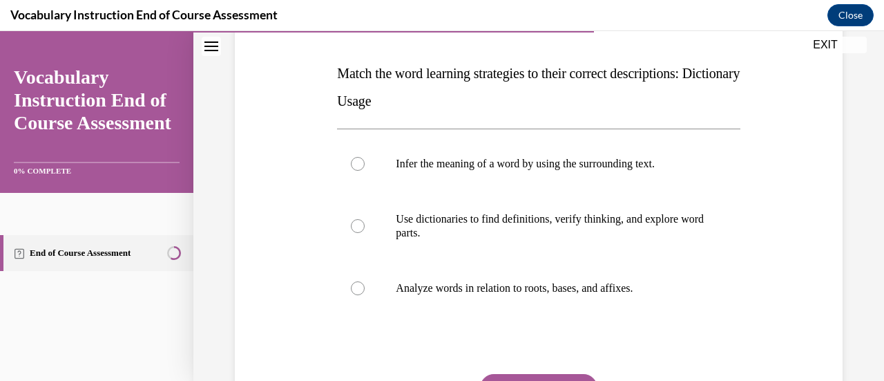
scroll to position [225, 0]
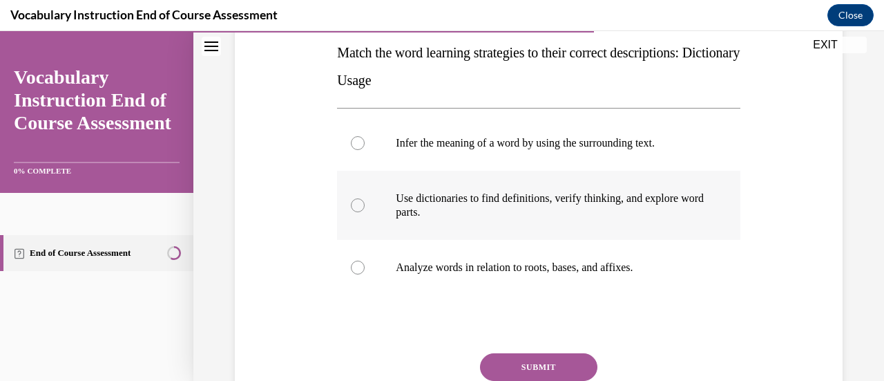
click at [496, 204] on p "Use dictionaries to find definitions, verify thinking, and explore word parts." at bounding box center [551, 205] width 310 height 28
click at [365, 204] on input "Use dictionaries to find definitions, verify thinking, and explore word parts." at bounding box center [358, 205] width 14 height 14
radio input "true"
click at [540, 362] on button "SUBMIT" at bounding box center [538, 367] width 117 height 28
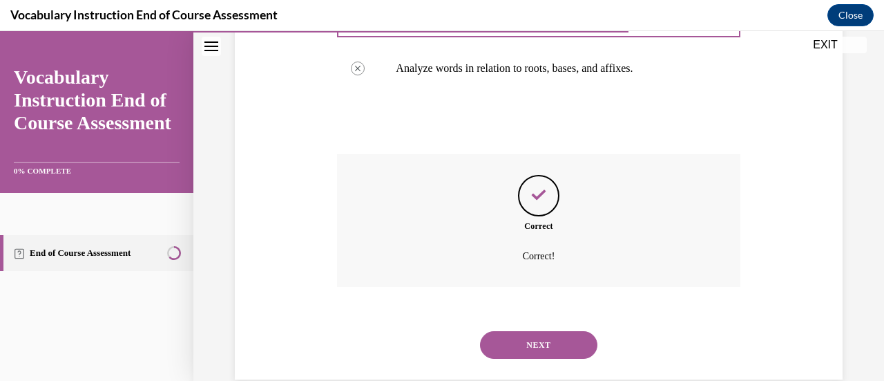
click at [538, 350] on button "NEXT" at bounding box center [538, 345] width 117 height 28
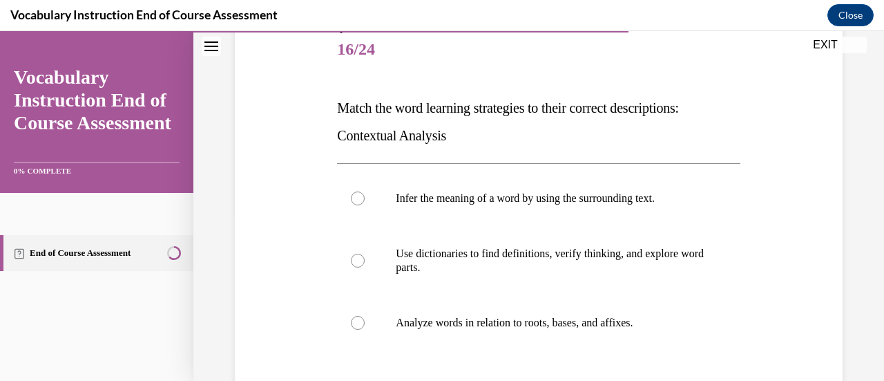
scroll to position [189, 0]
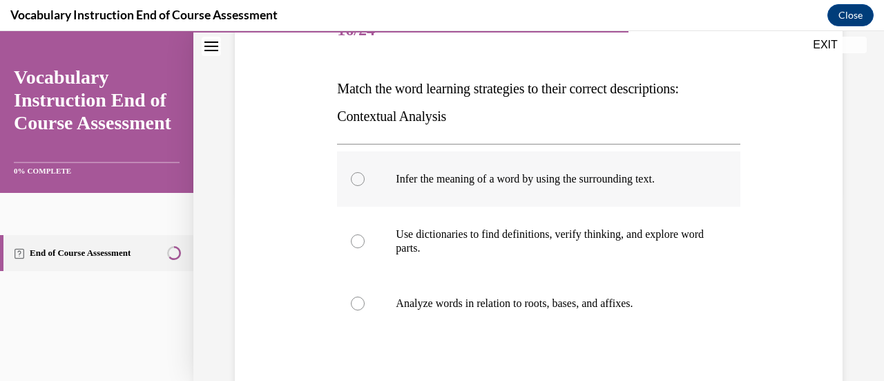
click at [559, 190] on label "Infer the meaning of a word by using the surrounding text." at bounding box center [538, 178] width 403 height 55
click at [365, 186] on input "Infer the meaning of a word by using the surrounding text." at bounding box center [358, 179] width 14 height 14
radio input "true"
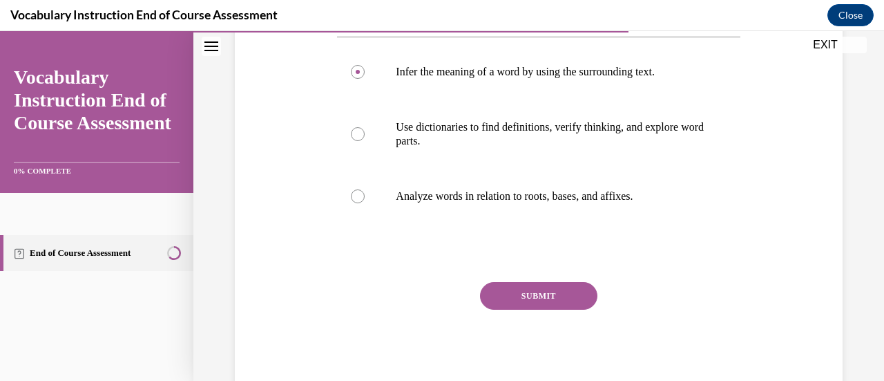
click at [546, 294] on button "SUBMIT" at bounding box center [538, 296] width 117 height 28
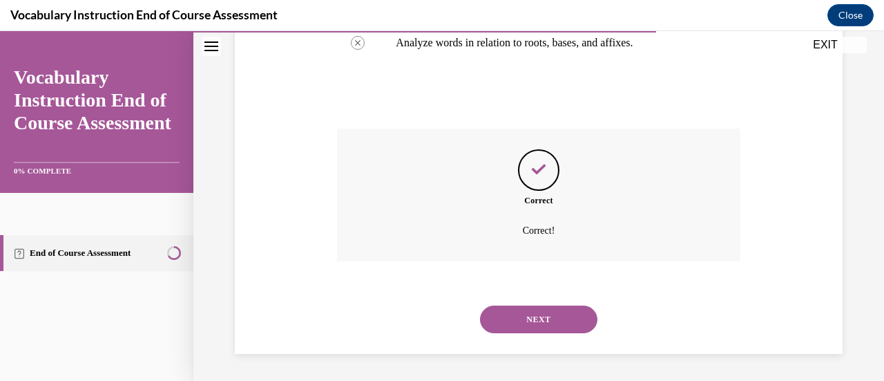
click at [529, 311] on button "NEXT" at bounding box center [538, 319] width 117 height 28
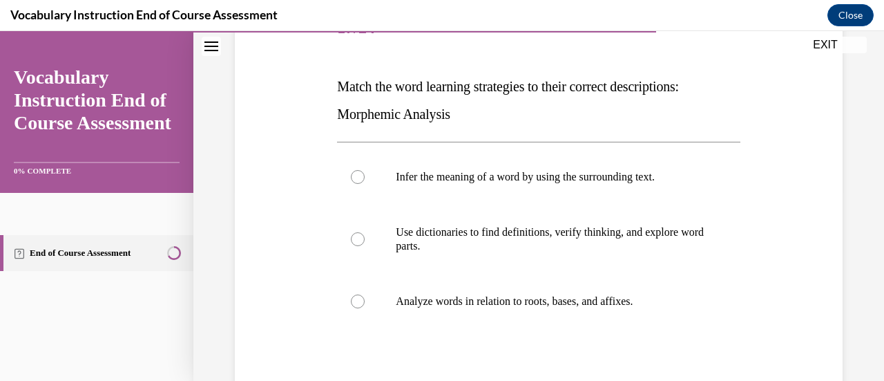
scroll to position [204, 0]
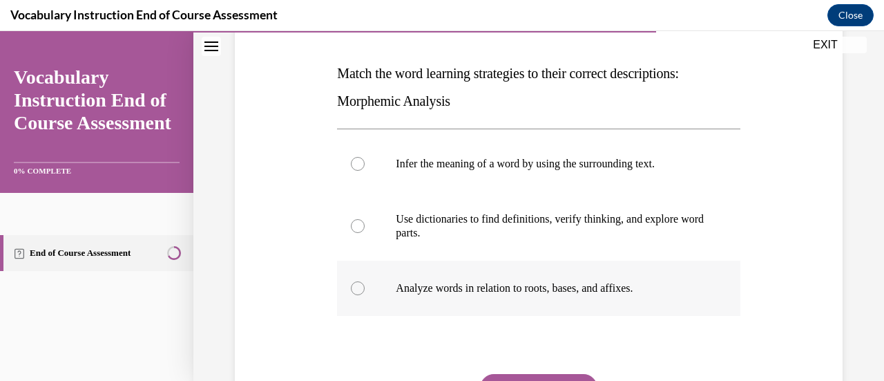
click at [480, 285] on p "Analyze words in relation to roots, bases, and affixes." at bounding box center [551, 288] width 310 height 14
click at [365, 285] on input "Analyze words in relation to roots, bases, and affixes." at bounding box center [358, 288] width 14 height 14
radio input "true"
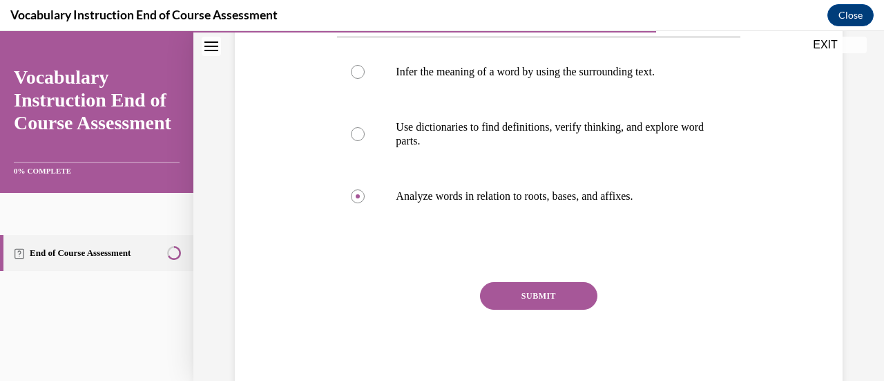
click at [513, 285] on button "SUBMIT" at bounding box center [538, 296] width 117 height 28
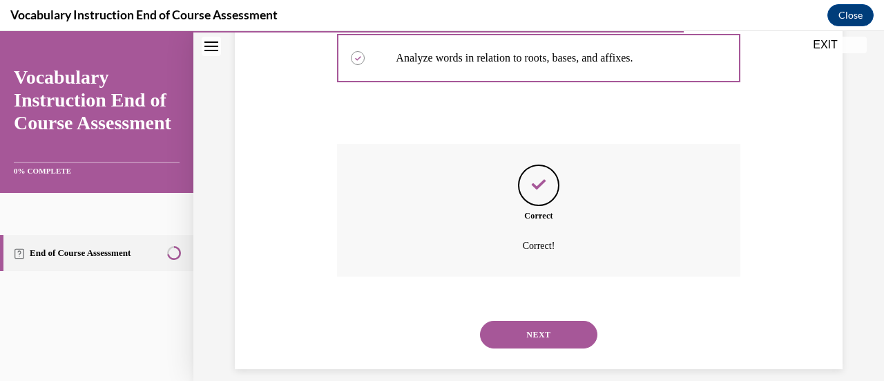
scroll to position [449, 0]
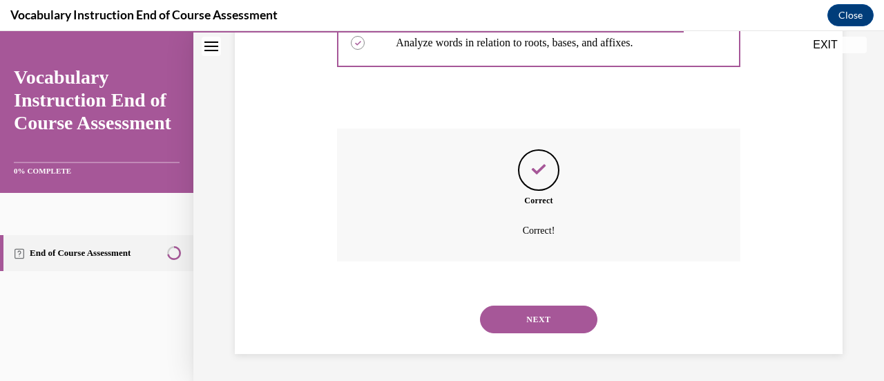
click at [524, 318] on button "NEXT" at bounding box center [538, 319] width 117 height 28
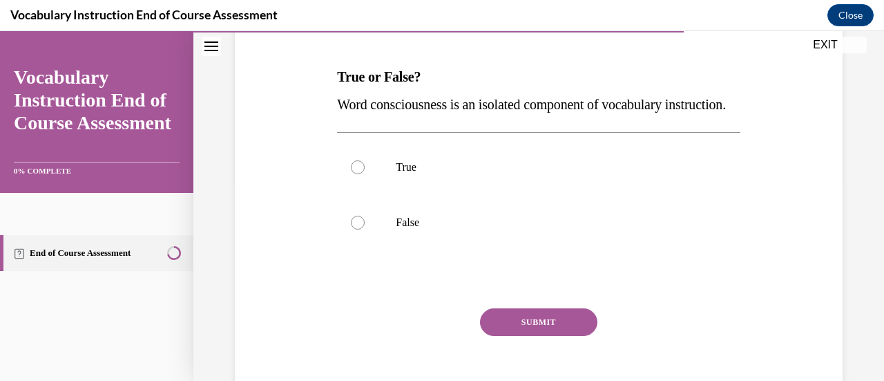
scroll to position [201, 0]
click at [402, 238] on label "False" at bounding box center [538, 221] width 403 height 55
click at [365, 229] on input "False" at bounding box center [358, 222] width 14 height 14
radio input "true"
click at [533, 335] on button "SUBMIT" at bounding box center [538, 321] width 117 height 28
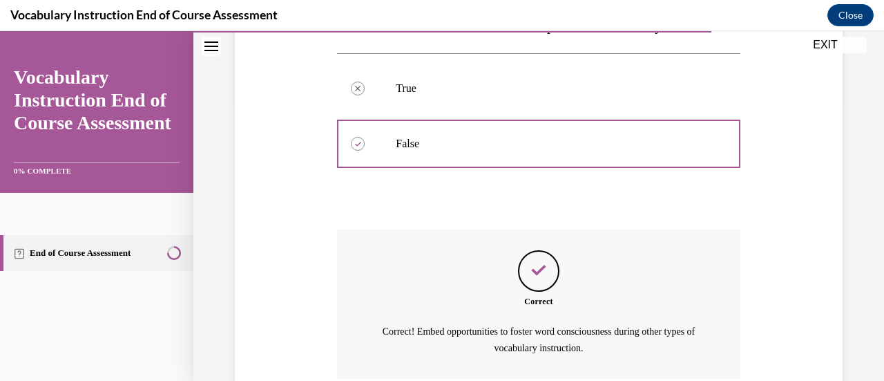
scroll to position [424, 0]
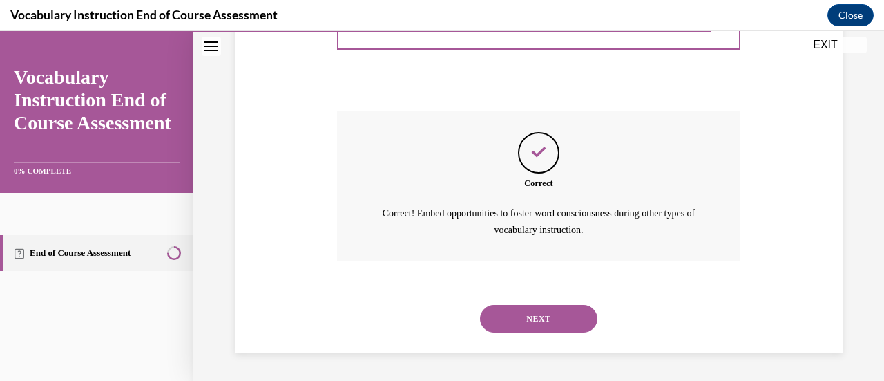
click at [535, 323] on button "NEXT" at bounding box center [538, 319] width 117 height 28
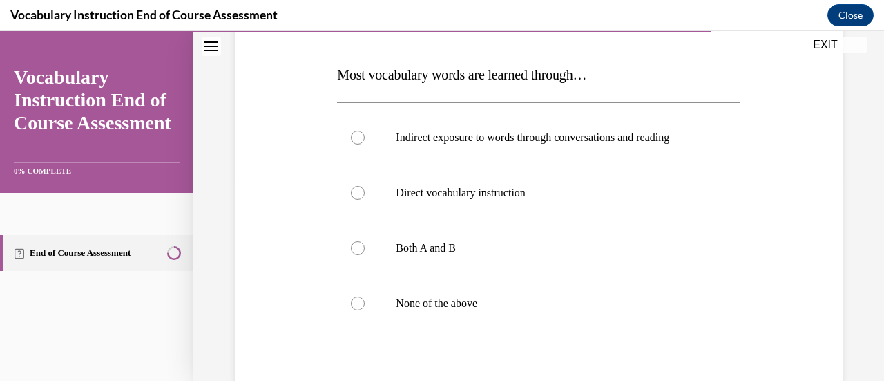
scroll to position [207, 0]
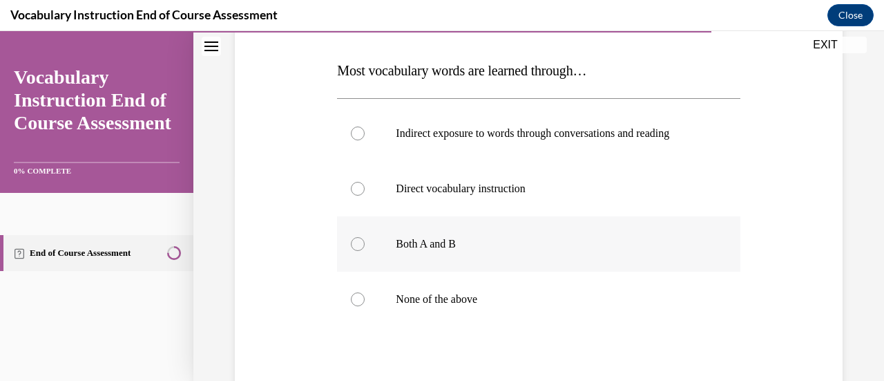
click at [444, 247] on p "Both A and B" at bounding box center [551, 244] width 310 height 14
click at [365, 247] on input "Both A and B" at bounding box center [358, 244] width 14 height 14
radio input "true"
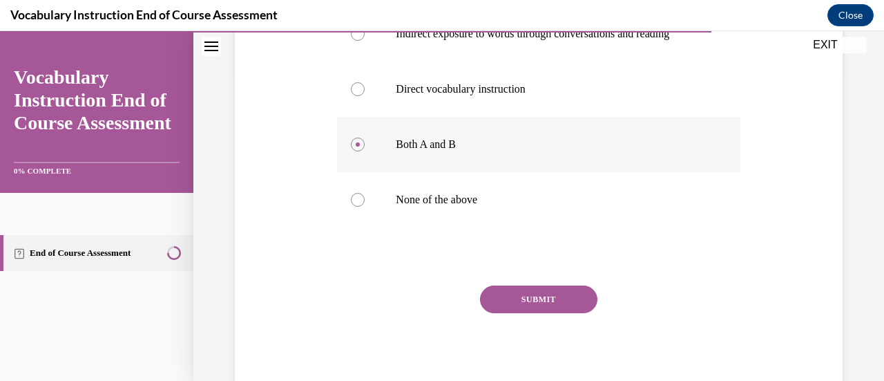
scroll to position [310, 0]
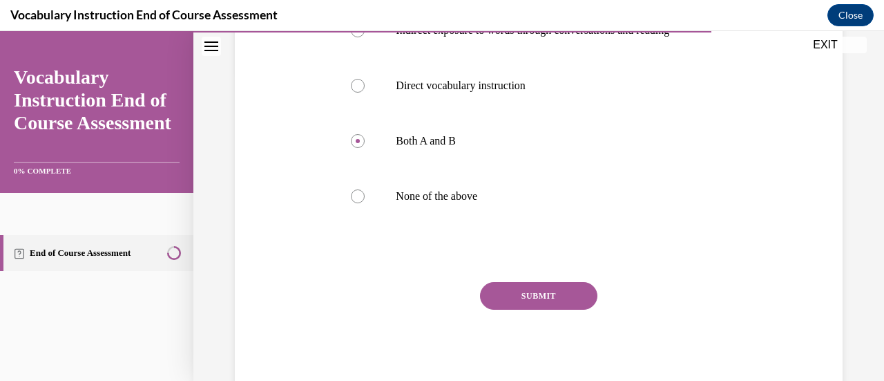
click at [539, 296] on button "SUBMIT" at bounding box center [538, 296] width 117 height 28
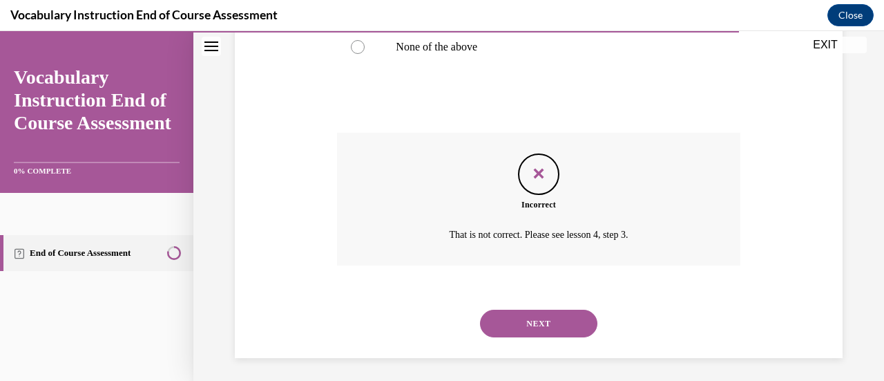
click at [540, 328] on button "NEXT" at bounding box center [538, 324] width 117 height 28
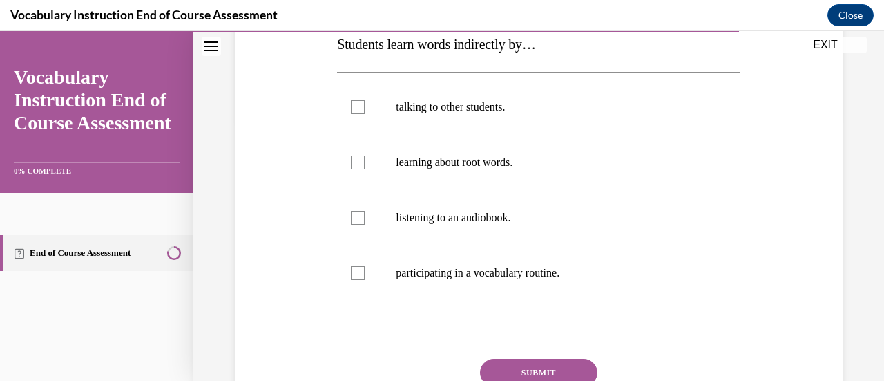
scroll to position [269, 0]
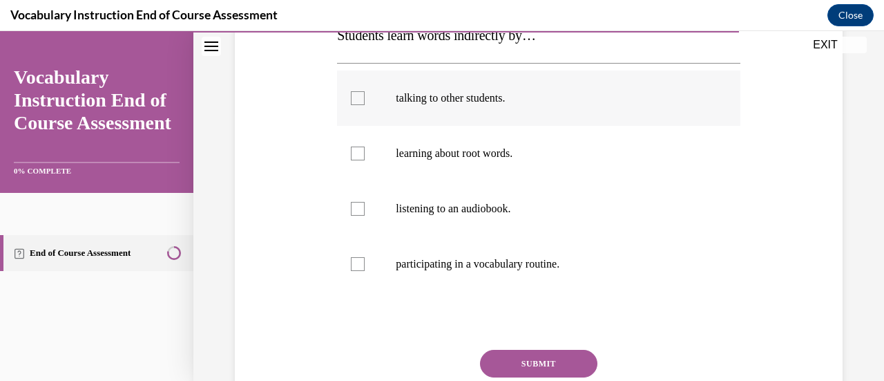
click at [457, 95] on p "talking to other students." at bounding box center [551, 98] width 310 height 14
click at [365, 95] on input "talking to other students." at bounding box center [358, 98] width 14 height 14
checkbox input "true"
click at [462, 144] on label "learning about root words." at bounding box center [538, 153] width 403 height 55
click at [365, 146] on input "learning about root words." at bounding box center [358, 153] width 14 height 14
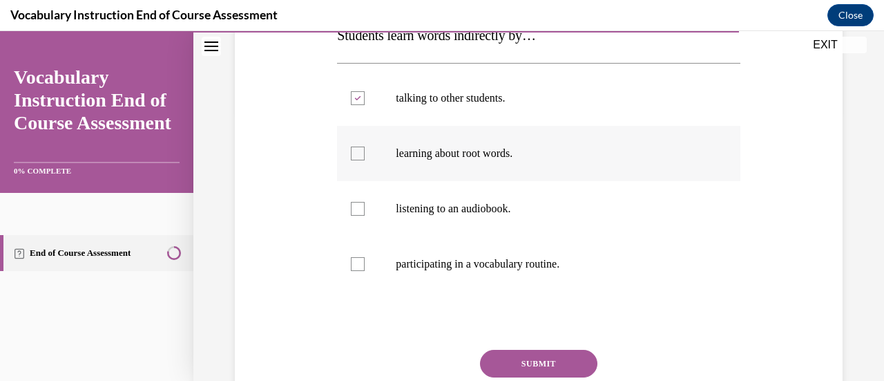
checkbox input "true"
click at [463, 213] on p "listening to an audiobook." at bounding box center [551, 209] width 310 height 14
click at [365, 213] on input "listening to an audiobook." at bounding box center [358, 209] width 14 height 14
checkbox input "true"
click at [525, 365] on button "SUBMIT" at bounding box center [538, 364] width 117 height 28
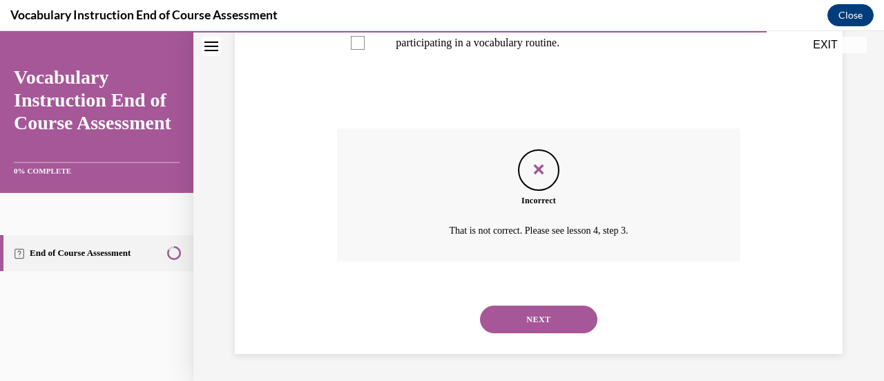
click at [544, 316] on button "NEXT" at bounding box center [538, 319] width 117 height 28
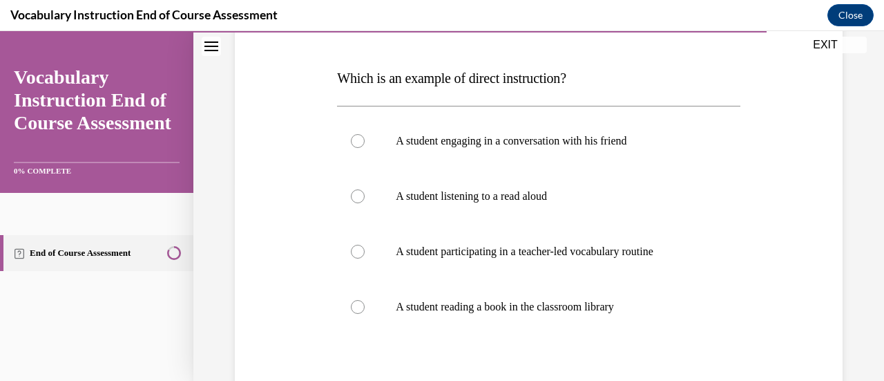
scroll to position [200, 0]
click at [493, 263] on label "A student participating in a teacher-led vocabulary routine" at bounding box center [538, 250] width 403 height 55
click at [365, 258] on input "A student participating in a teacher-led vocabulary routine" at bounding box center [358, 251] width 14 height 14
radio input "true"
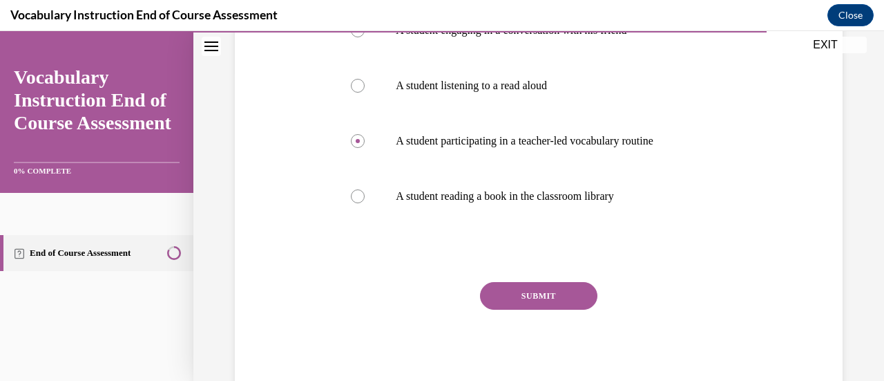
click at [529, 300] on button "SUBMIT" at bounding box center [538, 296] width 117 height 28
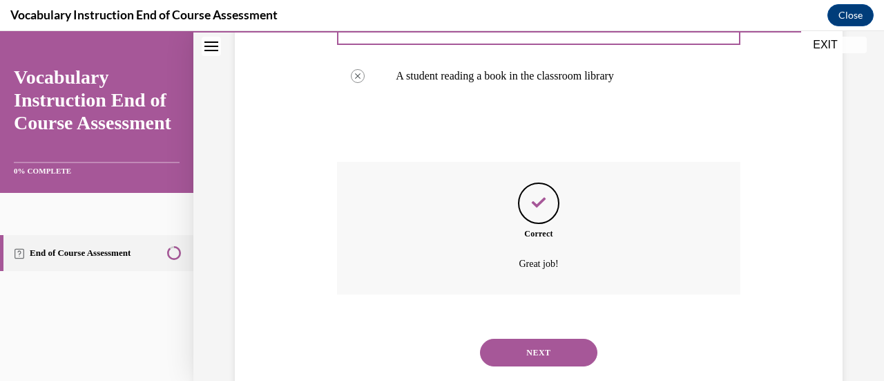
scroll to position [463, 0]
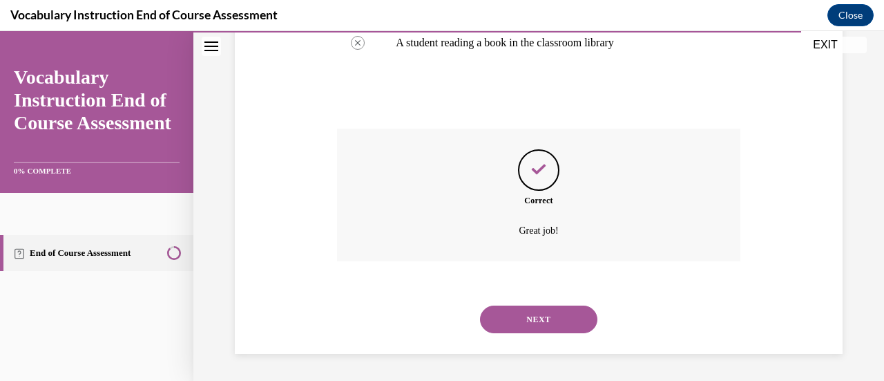
click at [548, 320] on button "NEXT" at bounding box center [538, 319] width 117 height 28
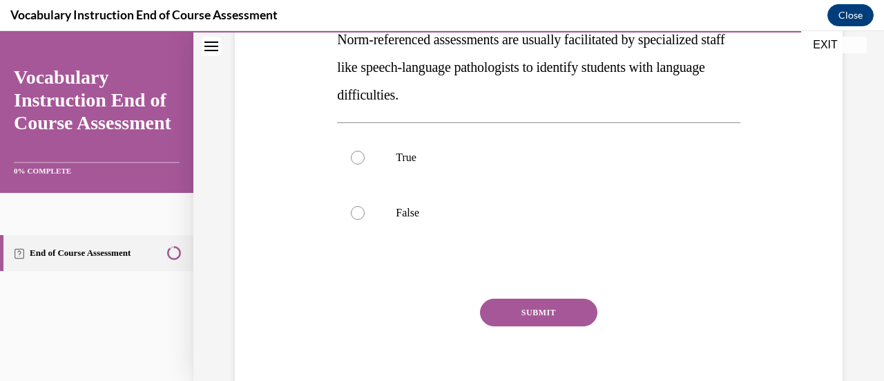
scroll to position [268, 0]
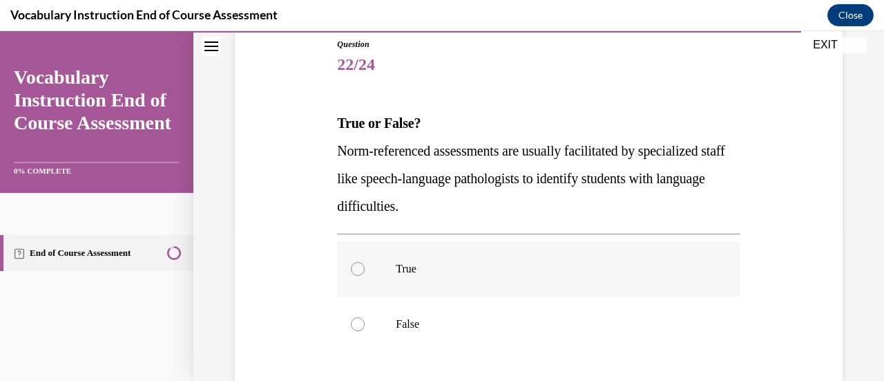
click at [424, 256] on label "True" at bounding box center [538, 268] width 403 height 55
click at [365, 262] on input "True" at bounding box center [358, 269] width 14 height 14
radio input "true"
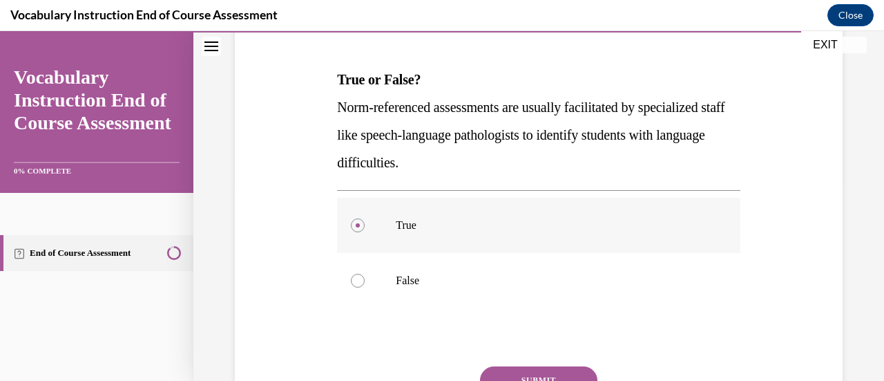
scroll to position [282, 0]
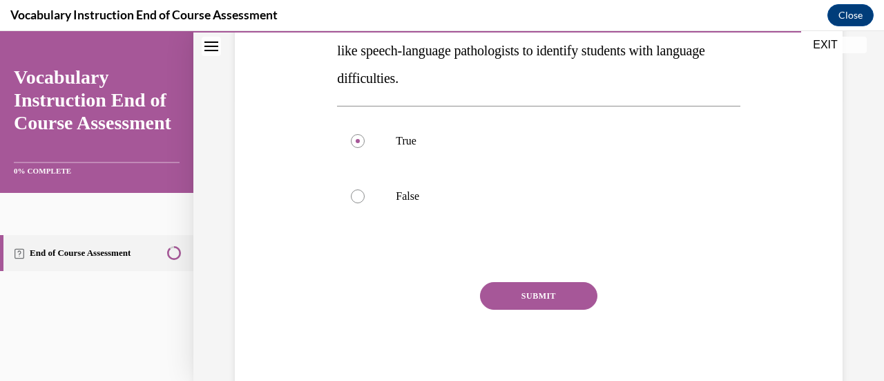
click at [533, 292] on button "SUBMIT" at bounding box center [538, 296] width 117 height 28
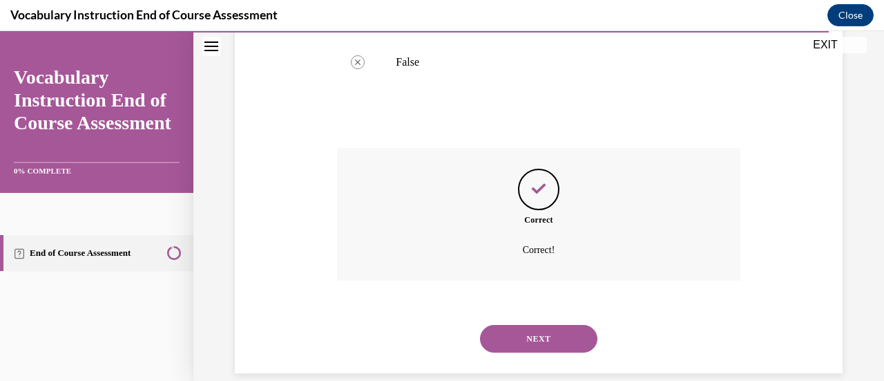
scroll to position [435, 0]
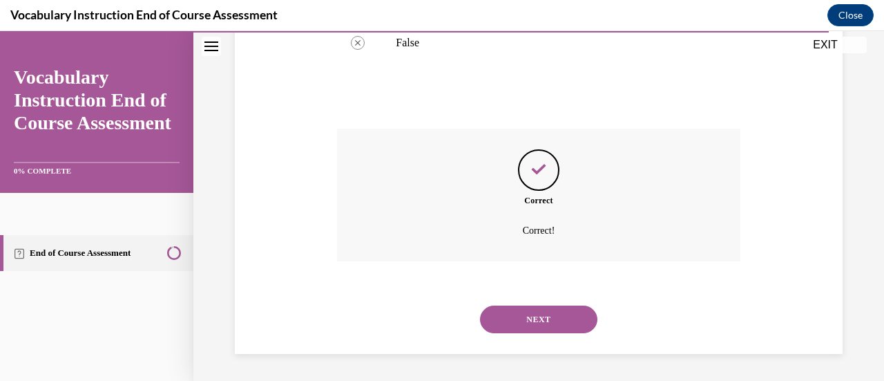
click at [551, 320] on button "NEXT" at bounding box center [538, 319] width 117 height 28
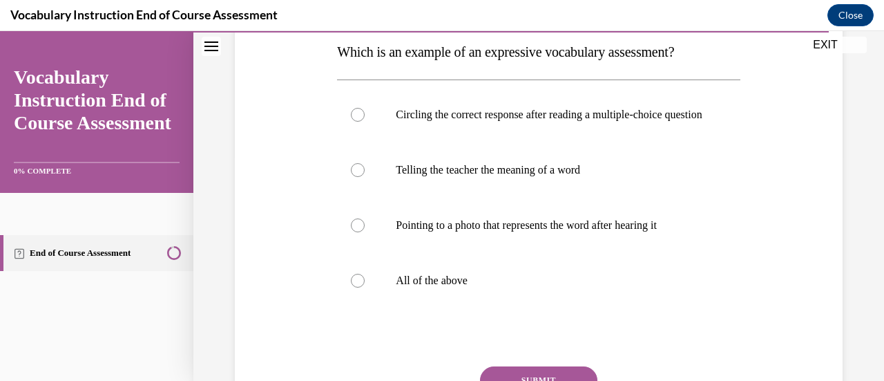
scroll to position [225, 0]
click at [481, 178] on p "Telling the teacher the meaning of a word" at bounding box center [551, 171] width 310 height 14
click at [365, 178] on input "Telling the teacher the meaning of a word" at bounding box center [358, 171] width 14 height 14
radio input "true"
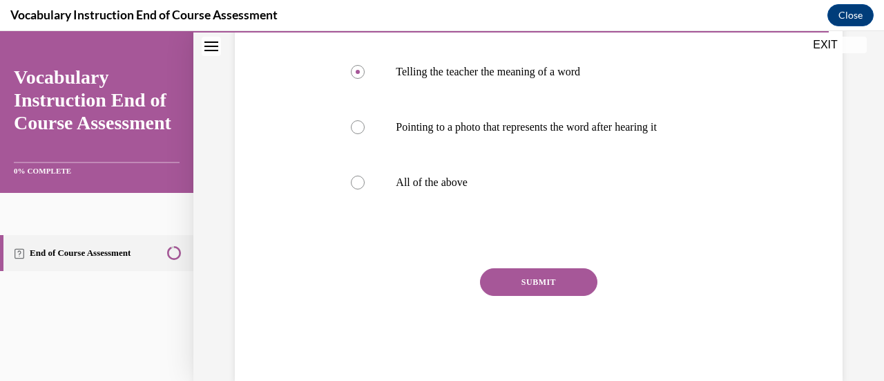
click at [533, 296] on button "SUBMIT" at bounding box center [538, 282] width 117 height 28
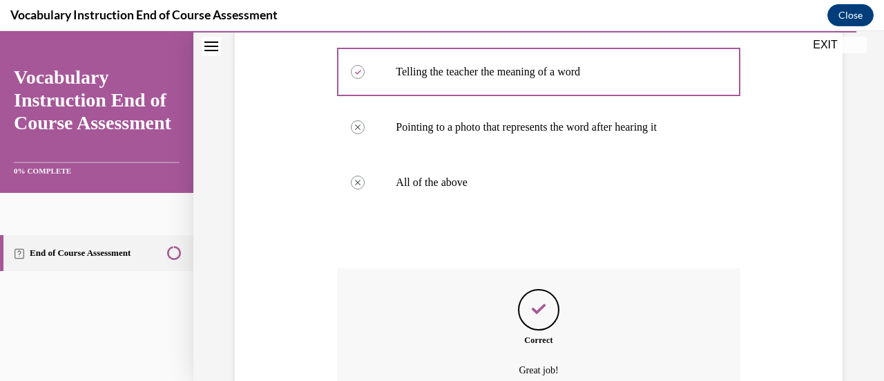
click at [535, 291] on div "Correct Great job!" at bounding box center [538, 334] width 403 height 133
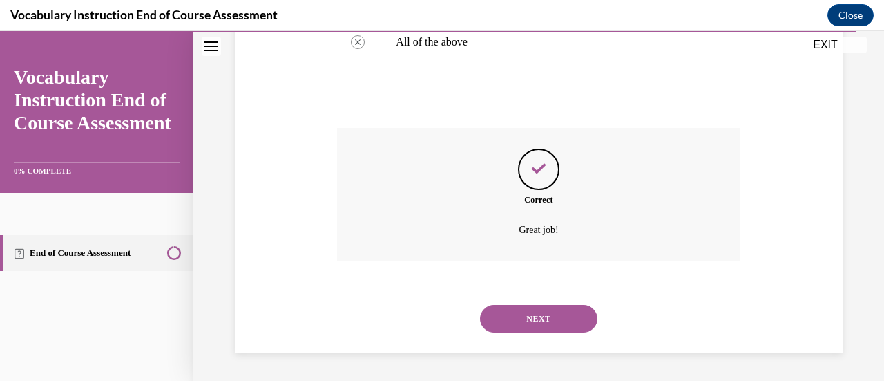
click at [529, 313] on button "NEXT" at bounding box center [538, 319] width 117 height 28
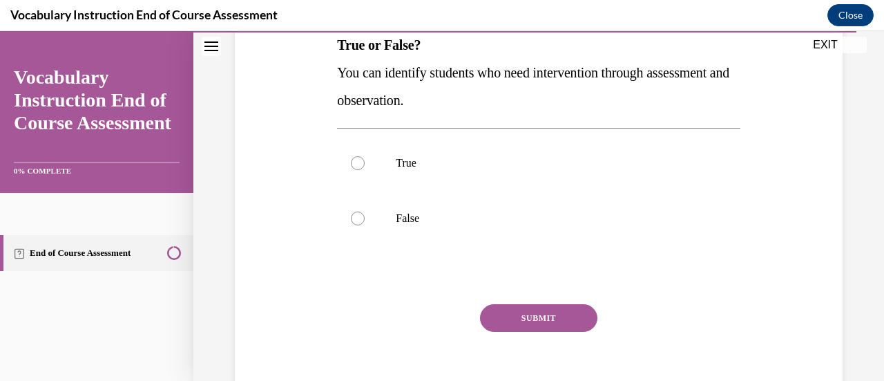
scroll to position [233, 0]
click at [408, 167] on p "True" at bounding box center [551, 162] width 310 height 14
click at [365, 167] on input "True" at bounding box center [358, 162] width 14 height 14
radio input "true"
click at [528, 312] on button "SUBMIT" at bounding box center [538, 317] width 117 height 28
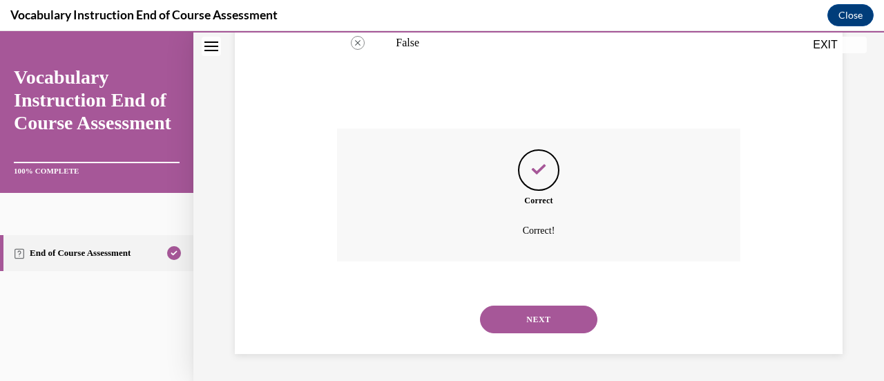
click at [544, 321] on button "NEXT" at bounding box center [538, 319] width 117 height 28
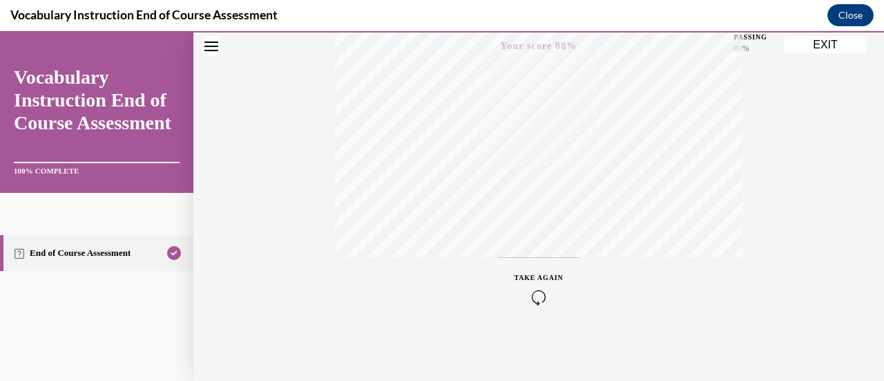
scroll to position [0, 0]
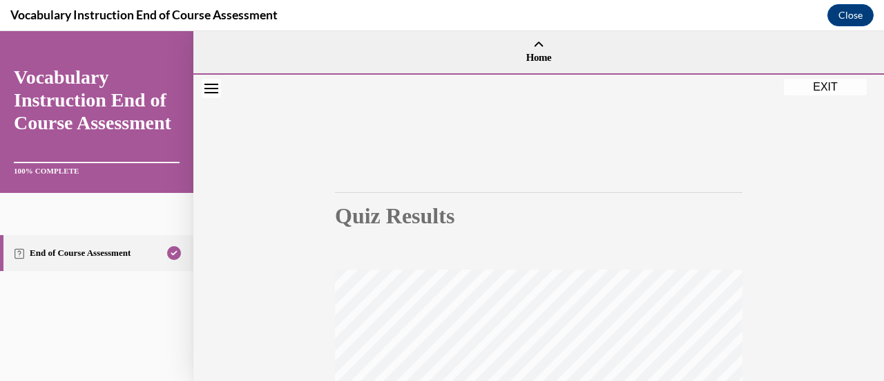
click at [821, 89] on button "EXIT" at bounding box center [825, 87] width 83 height 17
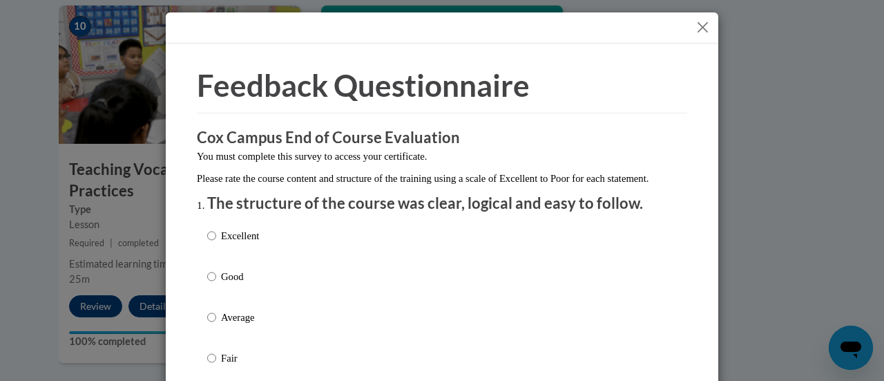
click at [225, 284] on p "Good" at bounding box center [240, 276] width 38 height 15
click at [216, 284] on input "Good" at bounding box center [211, 276] width 9 height 15
radio input "true"
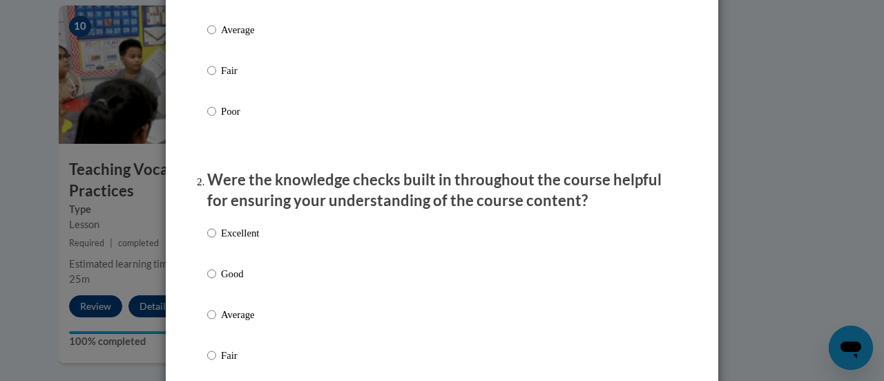
click at [225, 281] on p "Good" at bounding box center [240, 273] width 38 height 15
click at [216, 281] on input "Good" at bounding box center [211, 273] width 9 height 15
radio input "true"
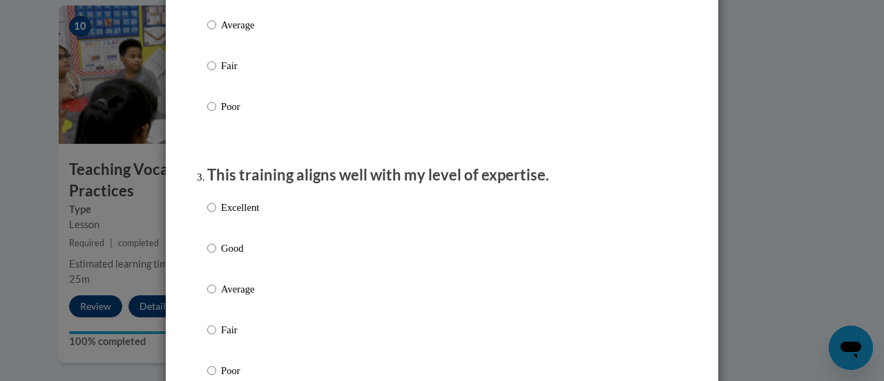
scroll to position [582, 0]
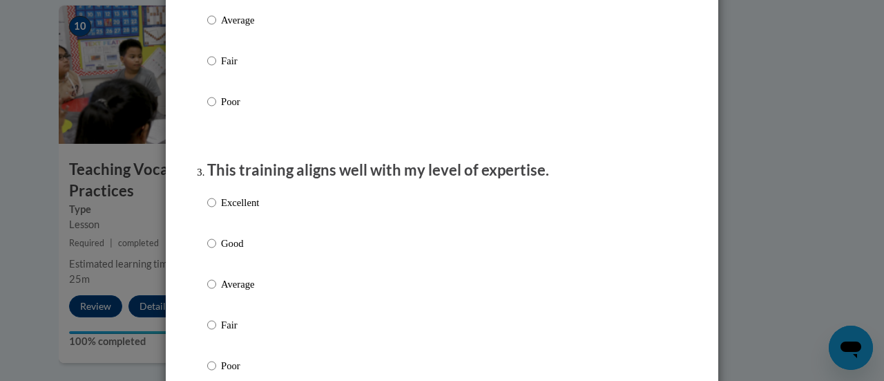
click at [222, 251] on p "Good" at bounding box center [240, 243] width 38 height 15
click at [216, 251] on input "Good" at bounding box center [211, 243] width 9 height 15
radio input "true"
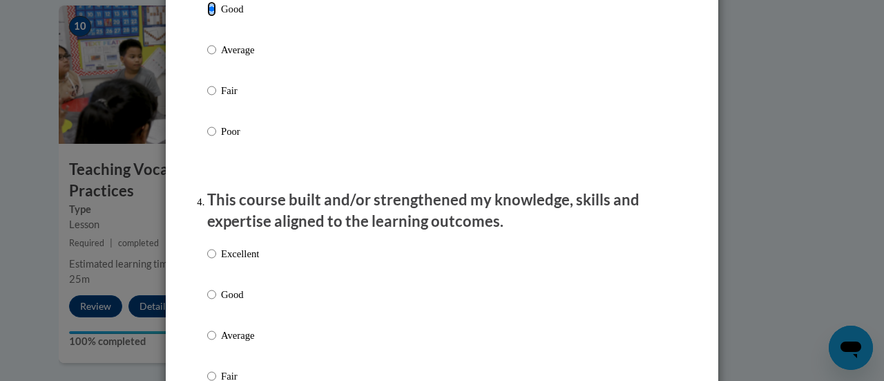
scroll to position [836, 0]
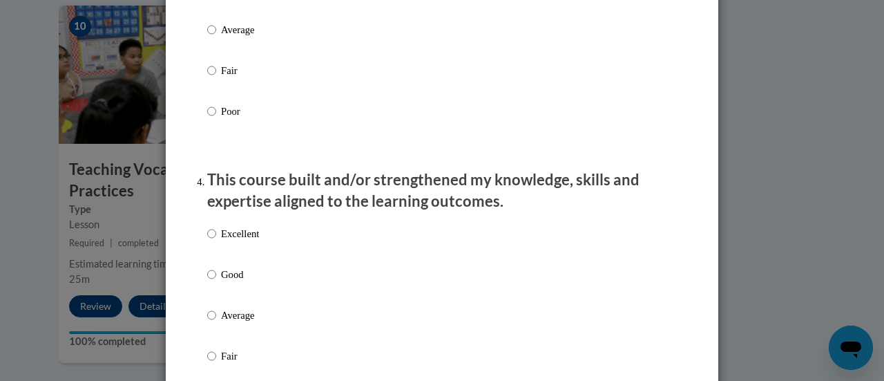
click at [227, 282] on p "Good" at bounding box center [240, 274] width 38 height 15
click at [216, 282] on input "Good" at bounding box center [211, 274] width 9 height 15
radio input "true"
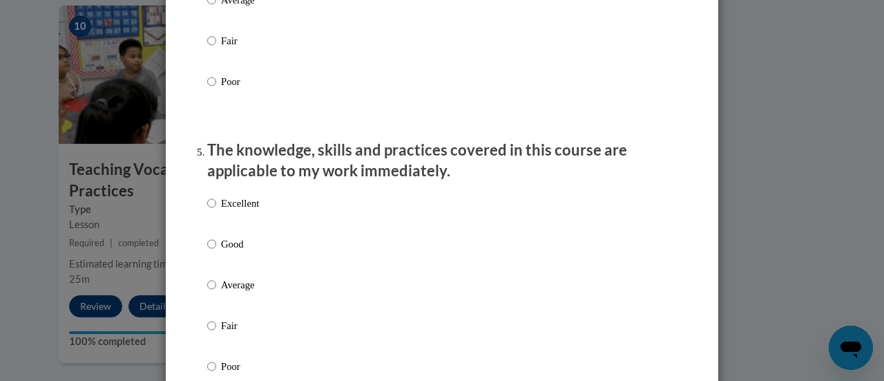
scroll to position [1155, 0]
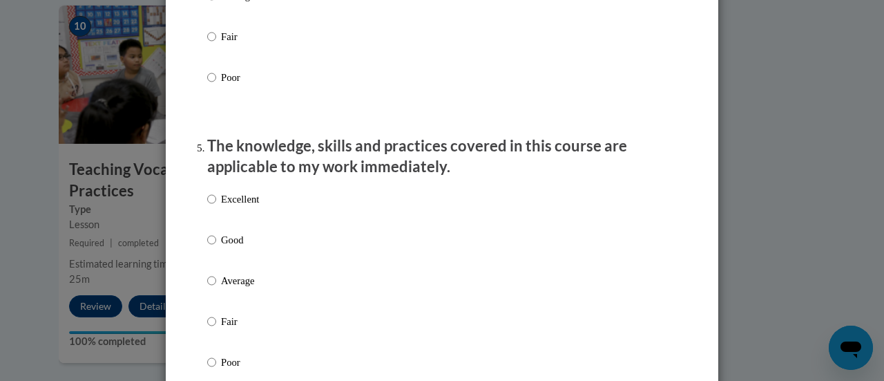
click at [226, 247] on p "Good" at bounding box center [240, 239] width 38 height 15
click at [216, 247] on input "Good" at bounding box center [211, 239] width 9 height 15
radio input "true"
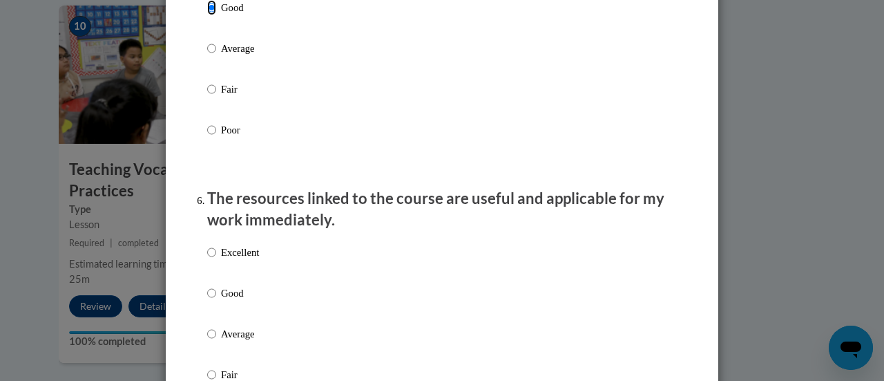
scroll to position [1400, 0]
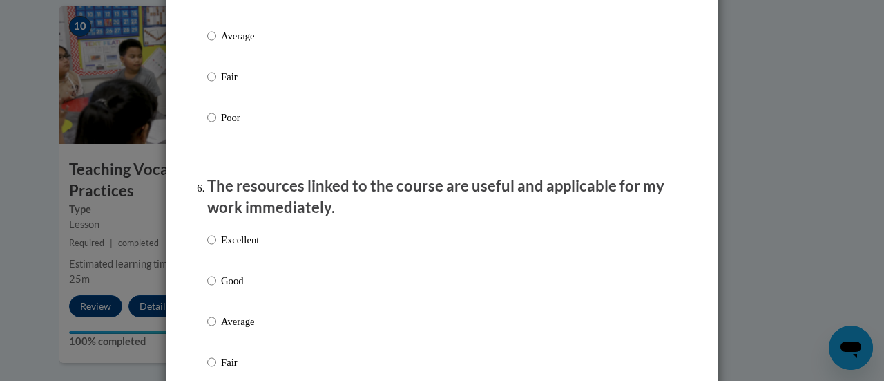
click at [229, 288] on p "Good" at bounding box center [240, 280] width 38 height 15
click at [216, 288] on input "Good" at bounding box center [211, 280] width 9 height 15
radio input "true"
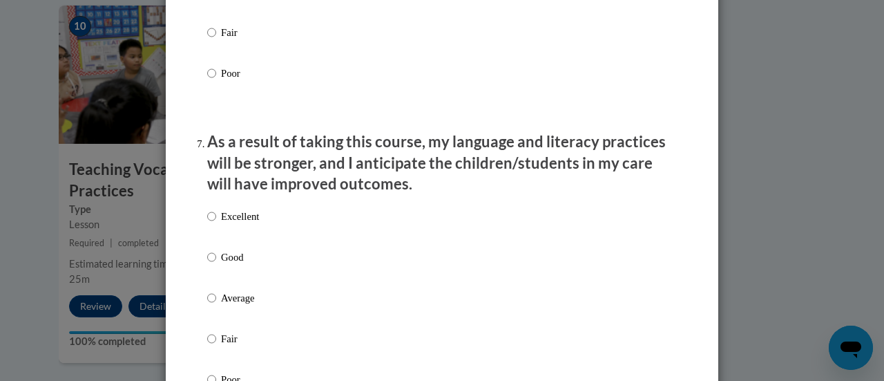
click at [221, 265] on p "Good" at bounding box center [240, 256] width 38 height 15
click at [216, 265] on input "Good" at bounding box center [211, 256] width 9 height 15
radio input "true"
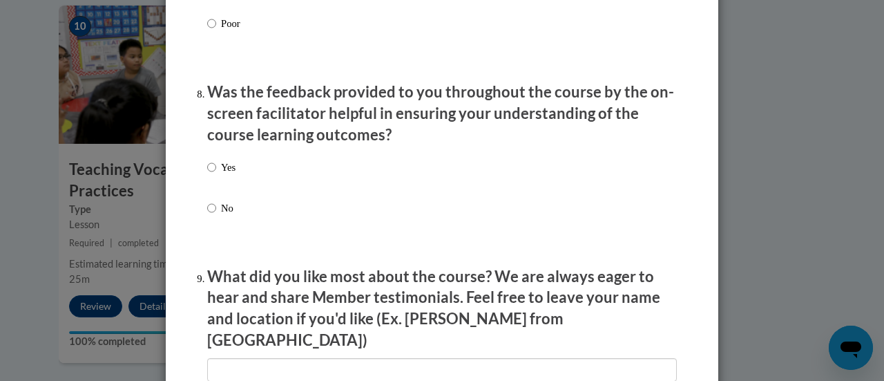
scroll to position [2086, 0]
click at [214, 183] on label "Yes" at bounding box center [221, 177] width 28 height 37
click at [214, 174] on input "Yes" at bounding box center [211, 166] width 9 height 15
radio input "true"
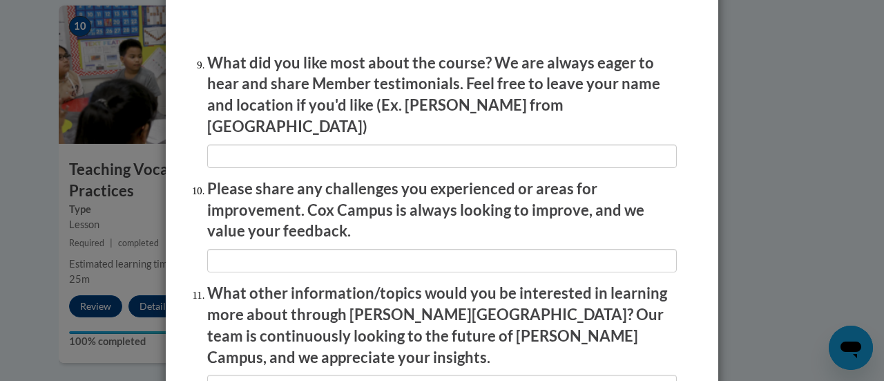
scroll to position [2301, 0]
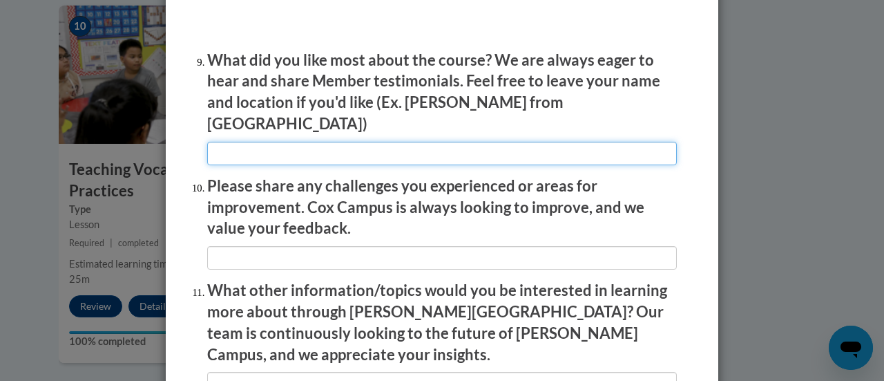
click at [242, 147] on input "textbox" at bounding box center [442, 153] width 470 height 23
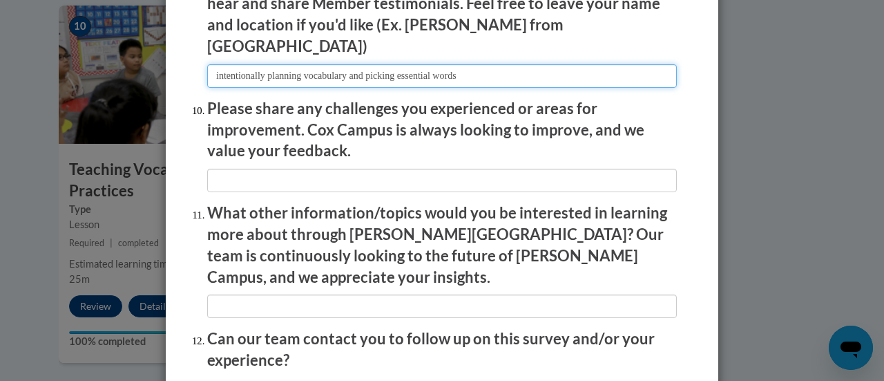
scroll to position [2417, 0]
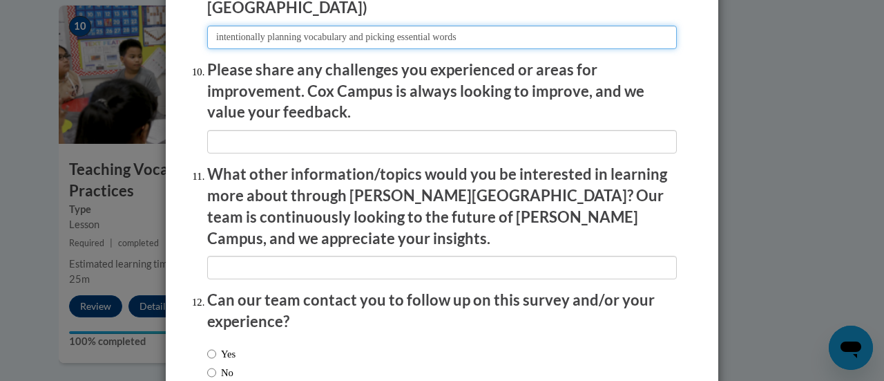
type input "intentionally planning vocabulary and picking essential words"
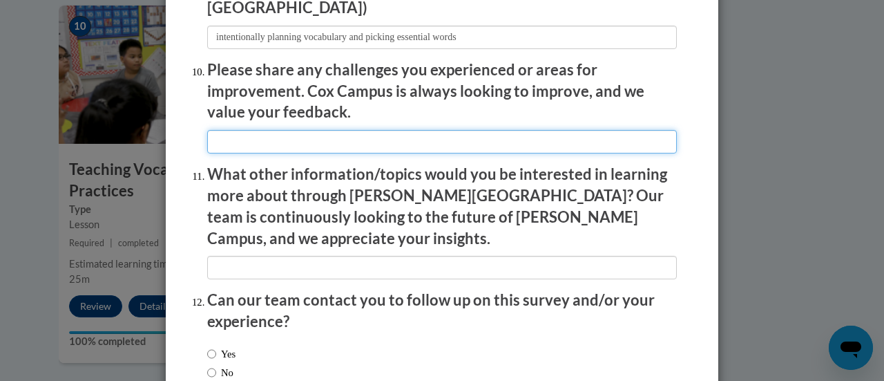
click at [236, 134] on input "textbox" at bounding box center [442, 141] width 470 height 23
type input "n/a"
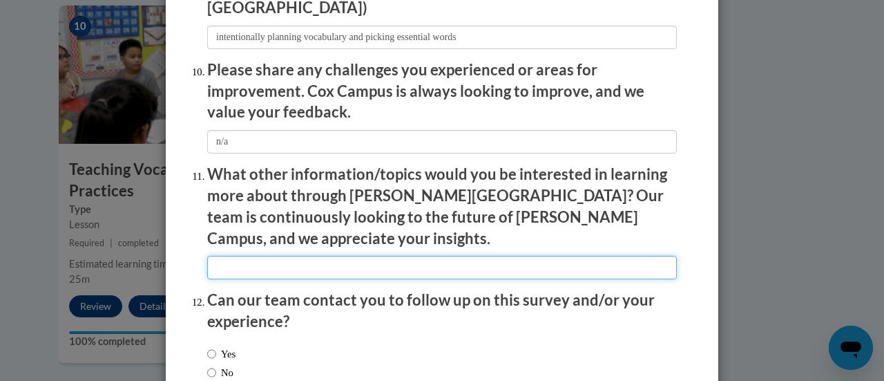
click at [240, 256] on input "textbox" at bounding box center [442, 267] width 470 height 23
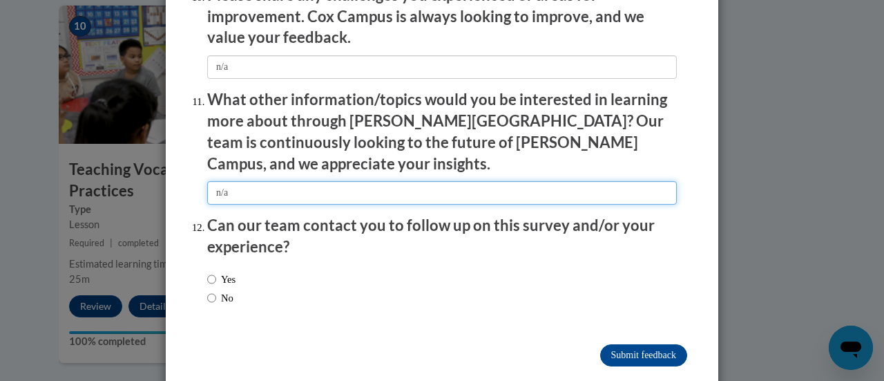
scroll to position [2491, 0]
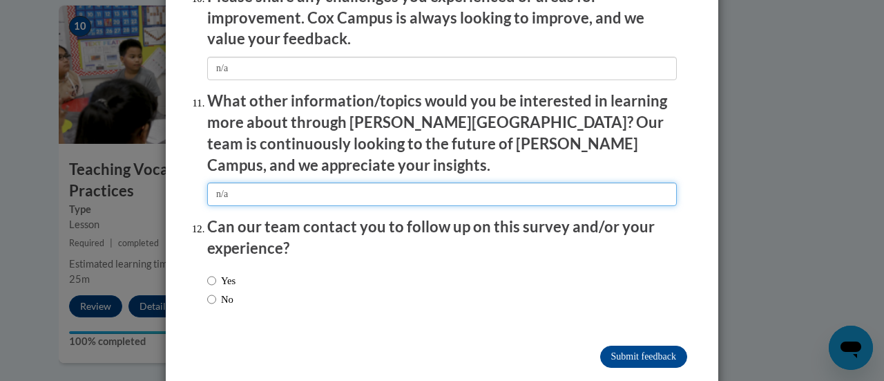
type input "n/a"
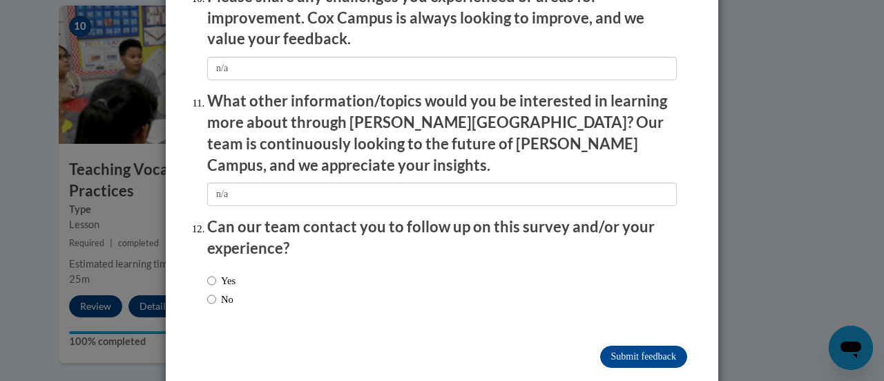
click at [211, 292] on label "No" at bounding box center [220, 299] width 26 height 15
click at [211, 292] on input "No" at bounding box center [211, 299] width 9 height 15
radio input "true"
click at [648, 345] on input "Submit feedback" at bounding box center [643, 356] width 87 height 22
